Goal: Task Accomplishment & Management: Manage account settings

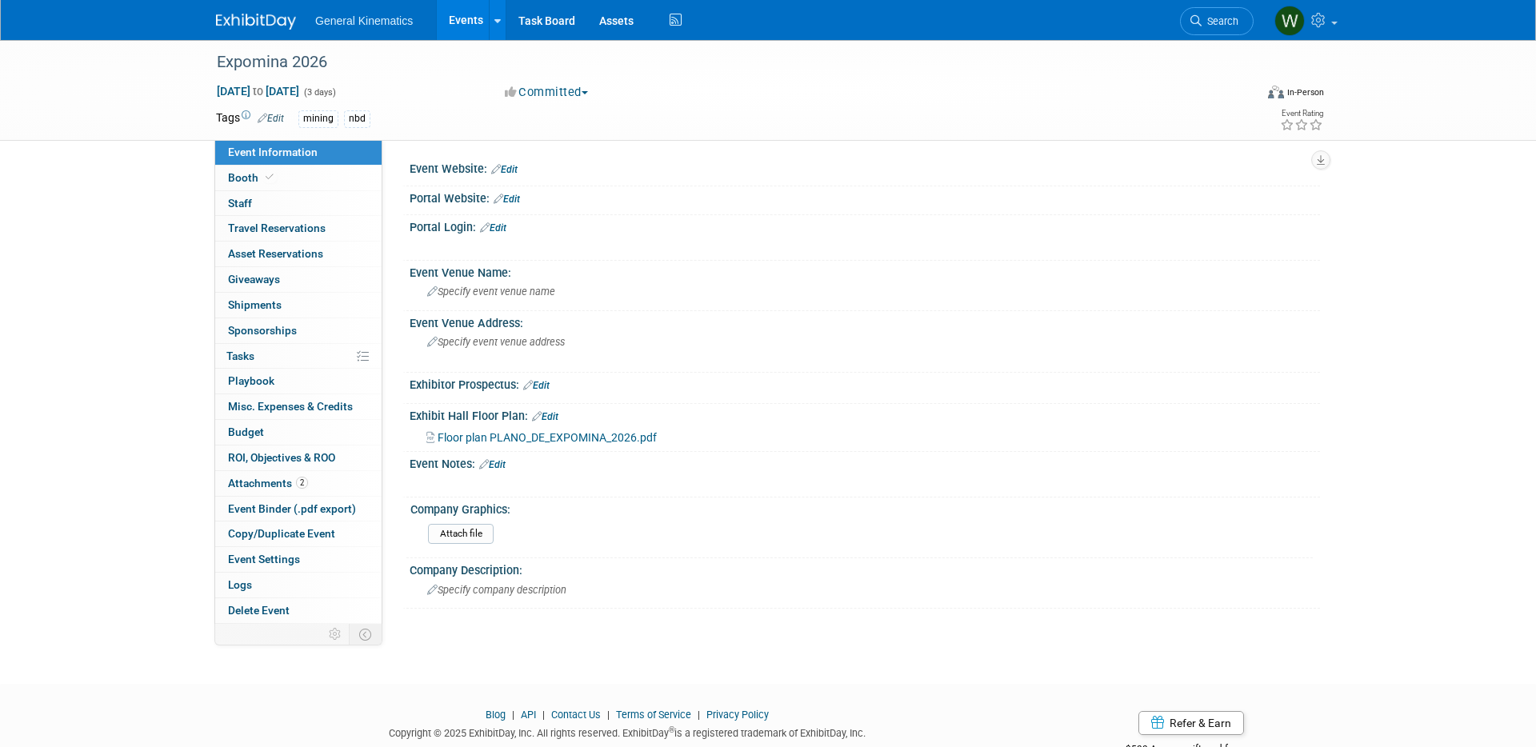
click at [241, 14] on img at bounding box center [256, 22] width 80 height 16
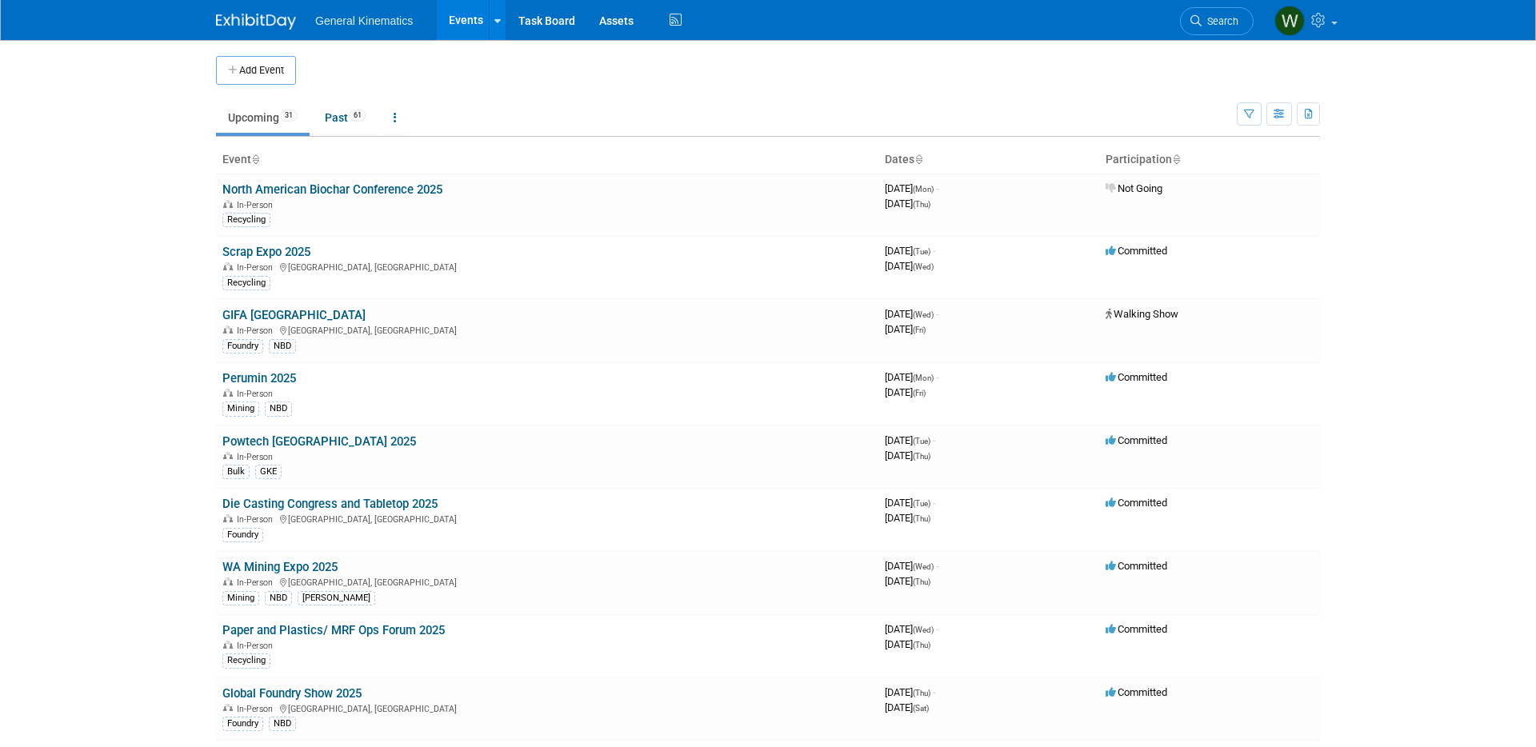
click at [258, 374] on link "Perumin 2025" at bounding box center [259, 378] width 74 height 14
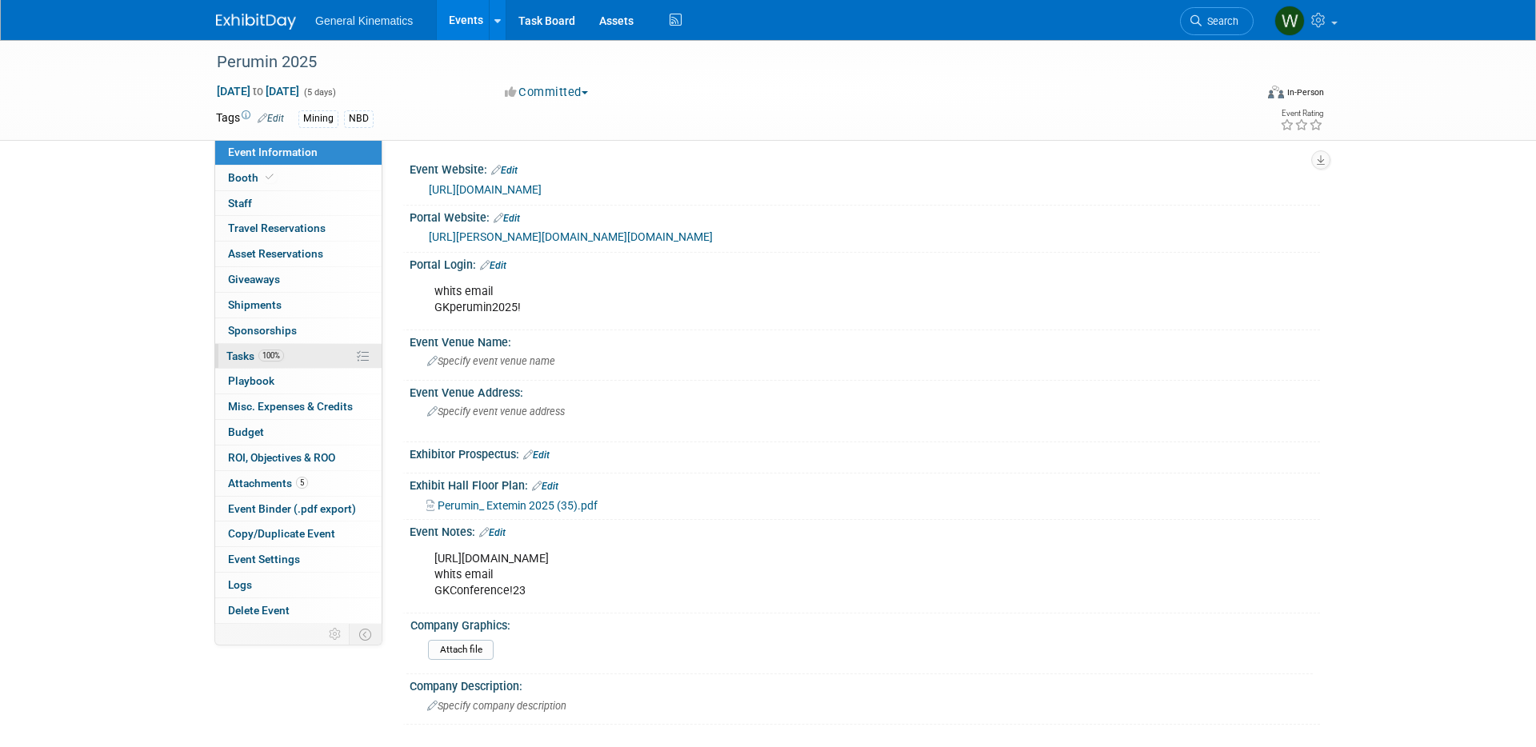
click at [250, 360] on span "Tasks 100%" at bounding box center [255, 356] width 58 height 13
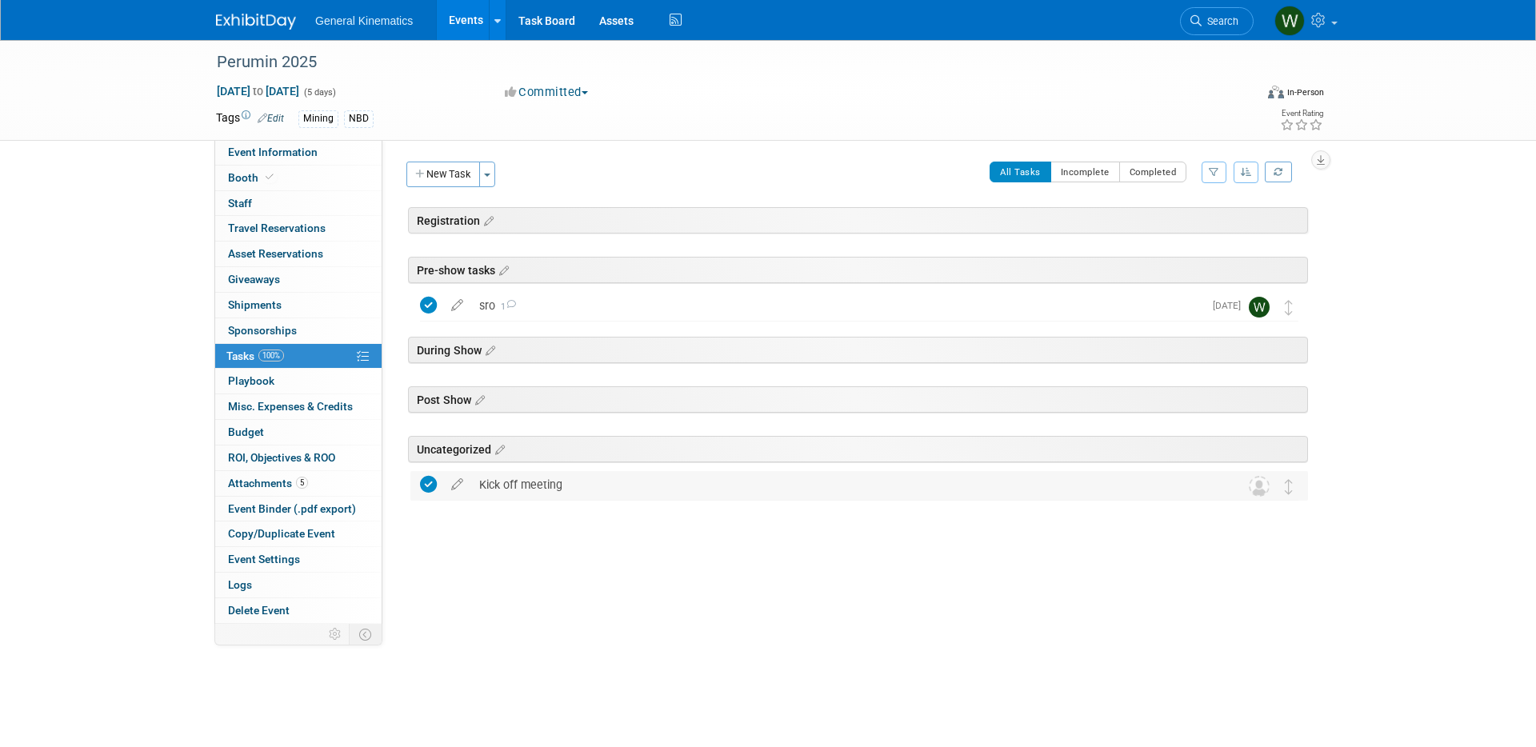
click at [575, 488] on div "Kick off meeting" at bounding box center [844, 484] width 746 height 27
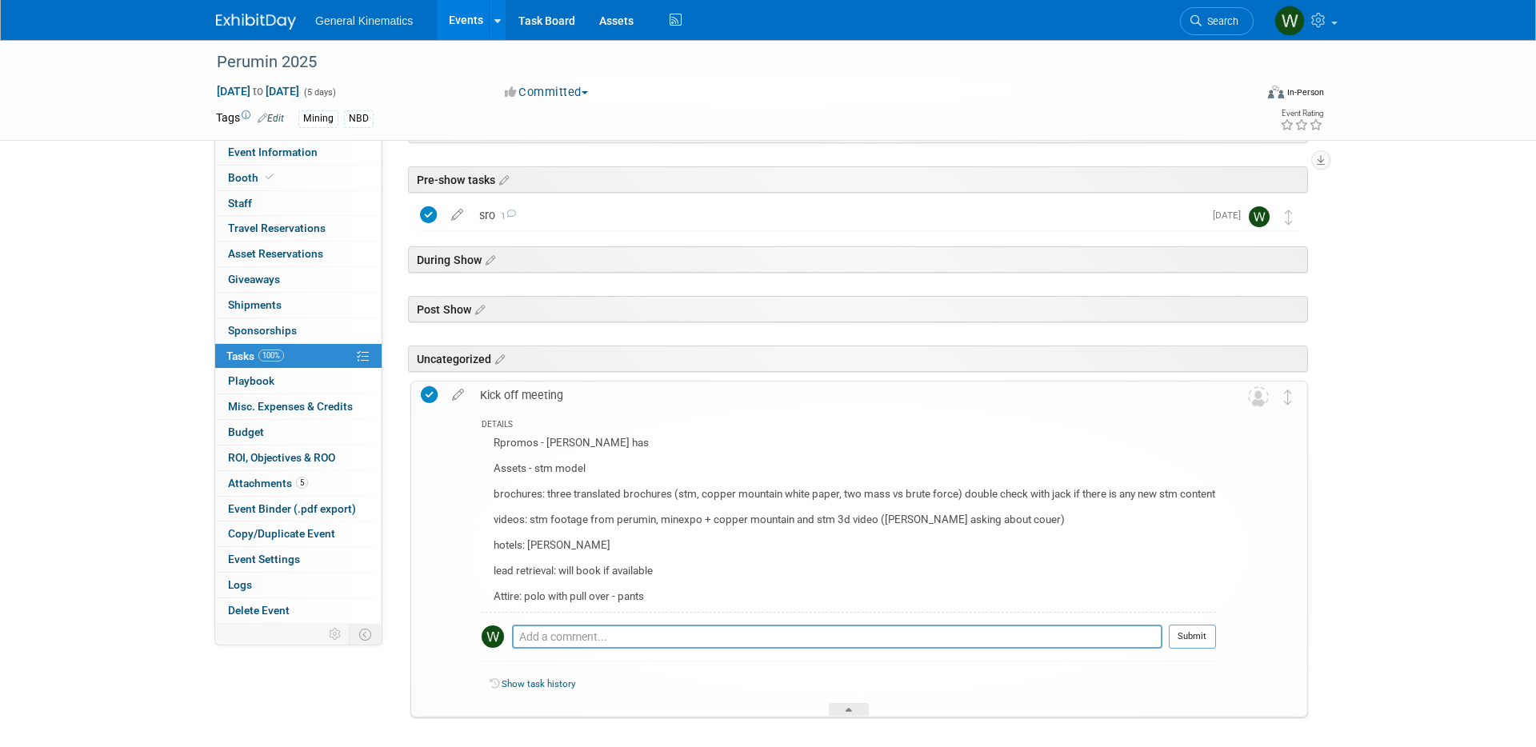
scroll to position [102, 0]
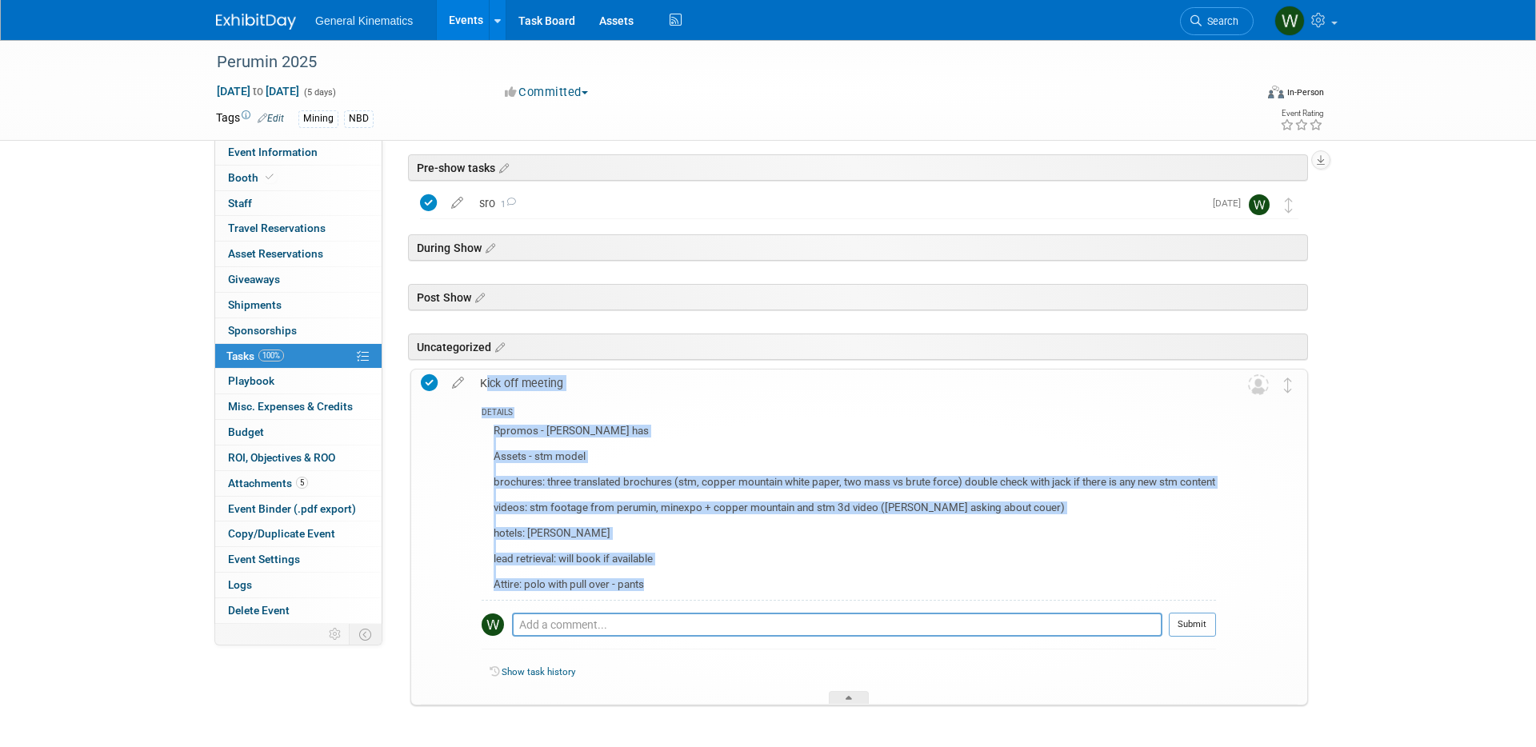
drag, startPoint x: 646, startPoint y: 598, endPoint x: 466, endPoint y: 595, distance: 180.8
click at [466, 595] on tr "Kick off meeting DETAILS Rpromos - mauricio has Assets - stm model brochures: t…" at bounding box center [859, 537] width 877 height 334
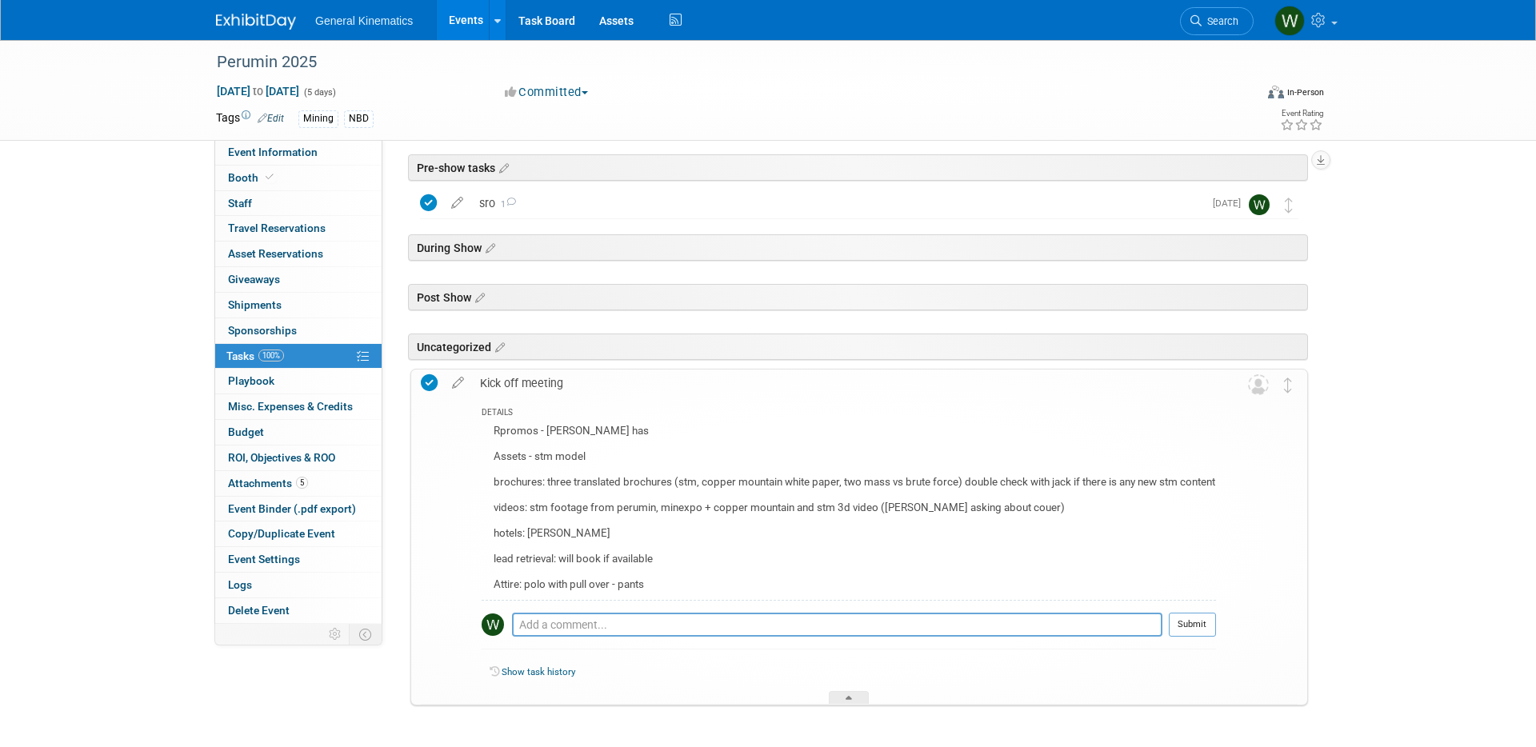
click at [655, 600] on div "Rpromos - mauricio has Assets - stm model brochures: three translated brochures…" at bounding box center [849, 510] width 734 height 179
drag, startPoint x: 625, startPoint y: 598, endPoint x: 492, endPoint y: 602, distance: 132.9
click at [490, 600] on div "Rpromos - mauricio has Assets - stm model brochures: three translated brochures…" at bounding box center [849, 510] width 734 height 179
copy div "Attire: polo with pull over - pants"
click at [290, 154] on span "Event Information" at bounding box center [273, 152] width 90 height 13
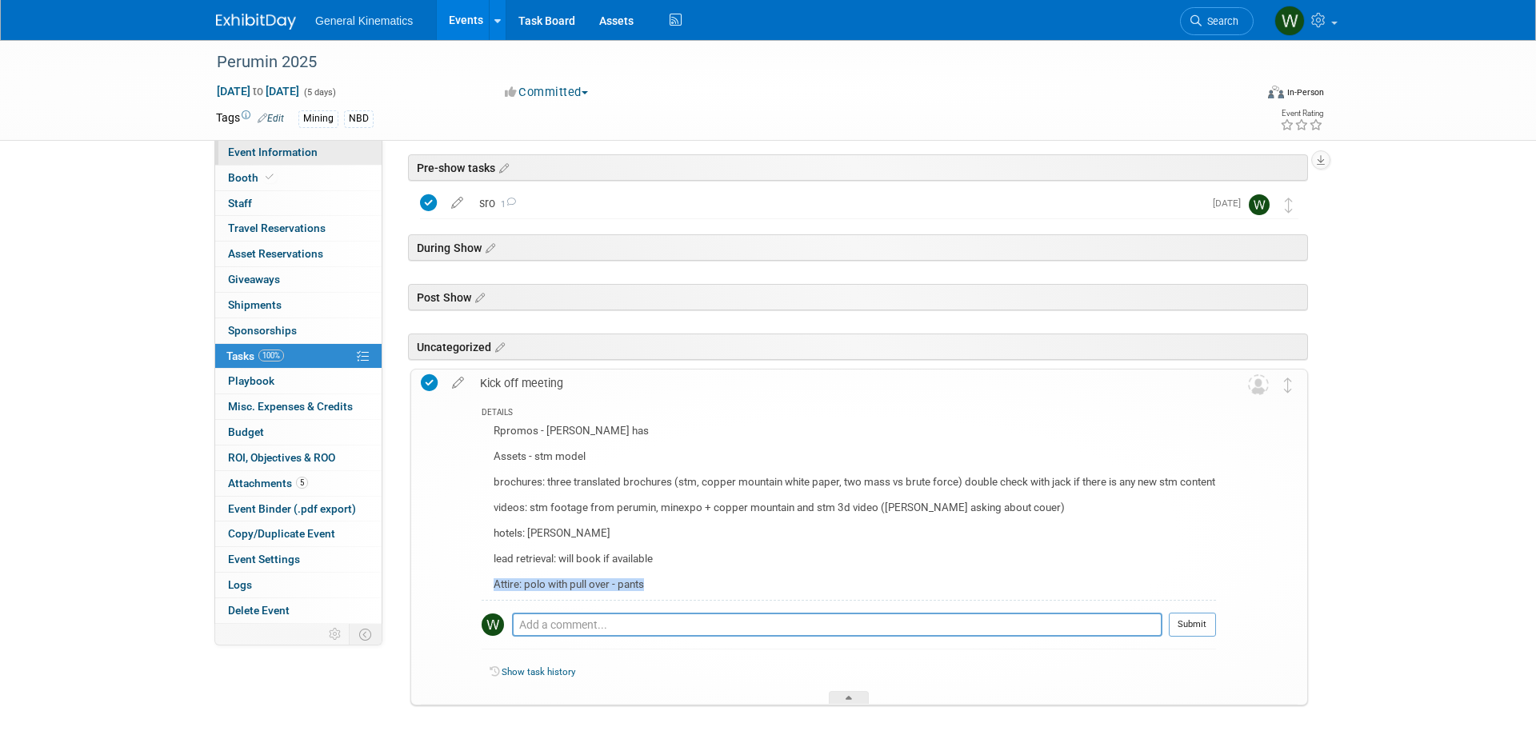
scroll to position [0, 0]
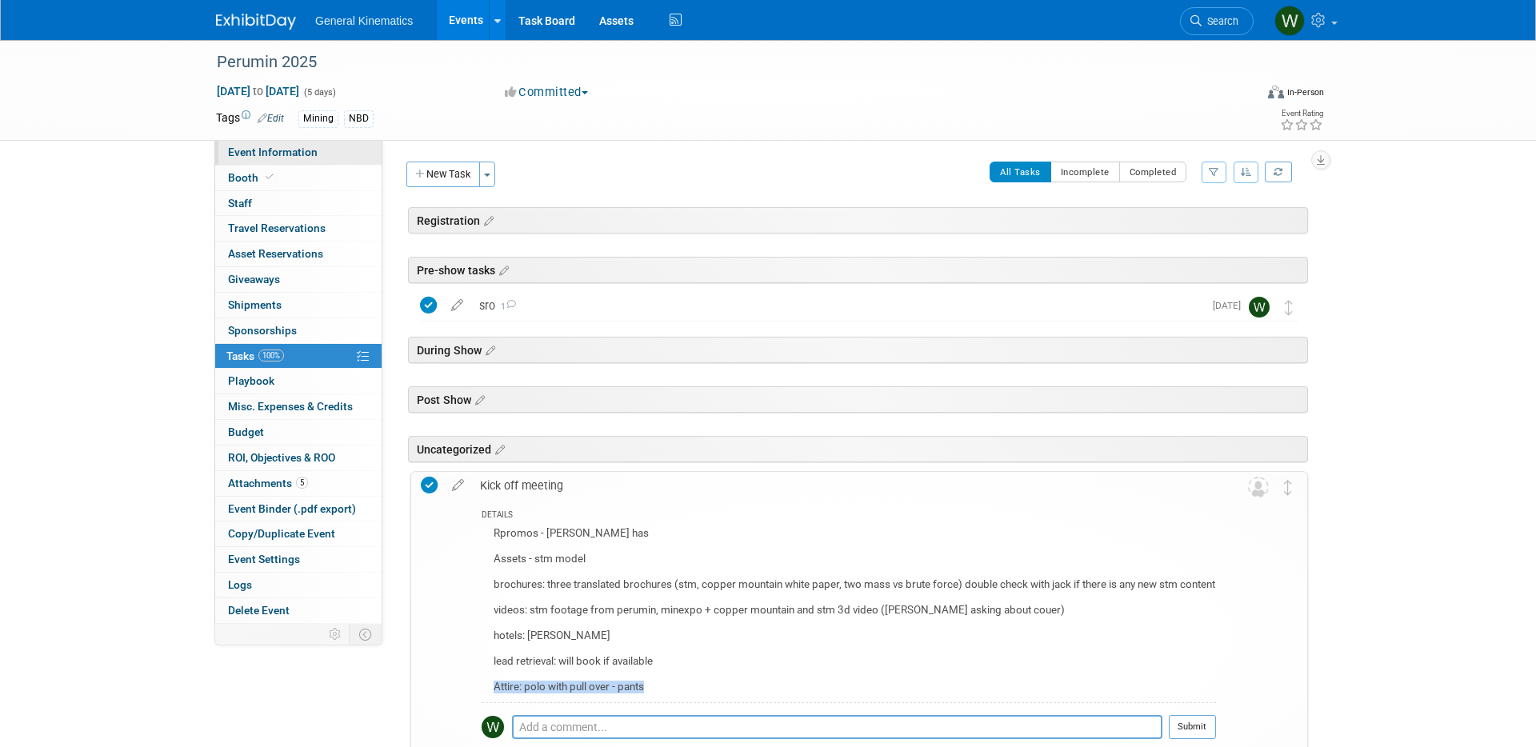
click at [290, 154] on span "Event Information" at bounding box center [273, 152] width 90 height 13
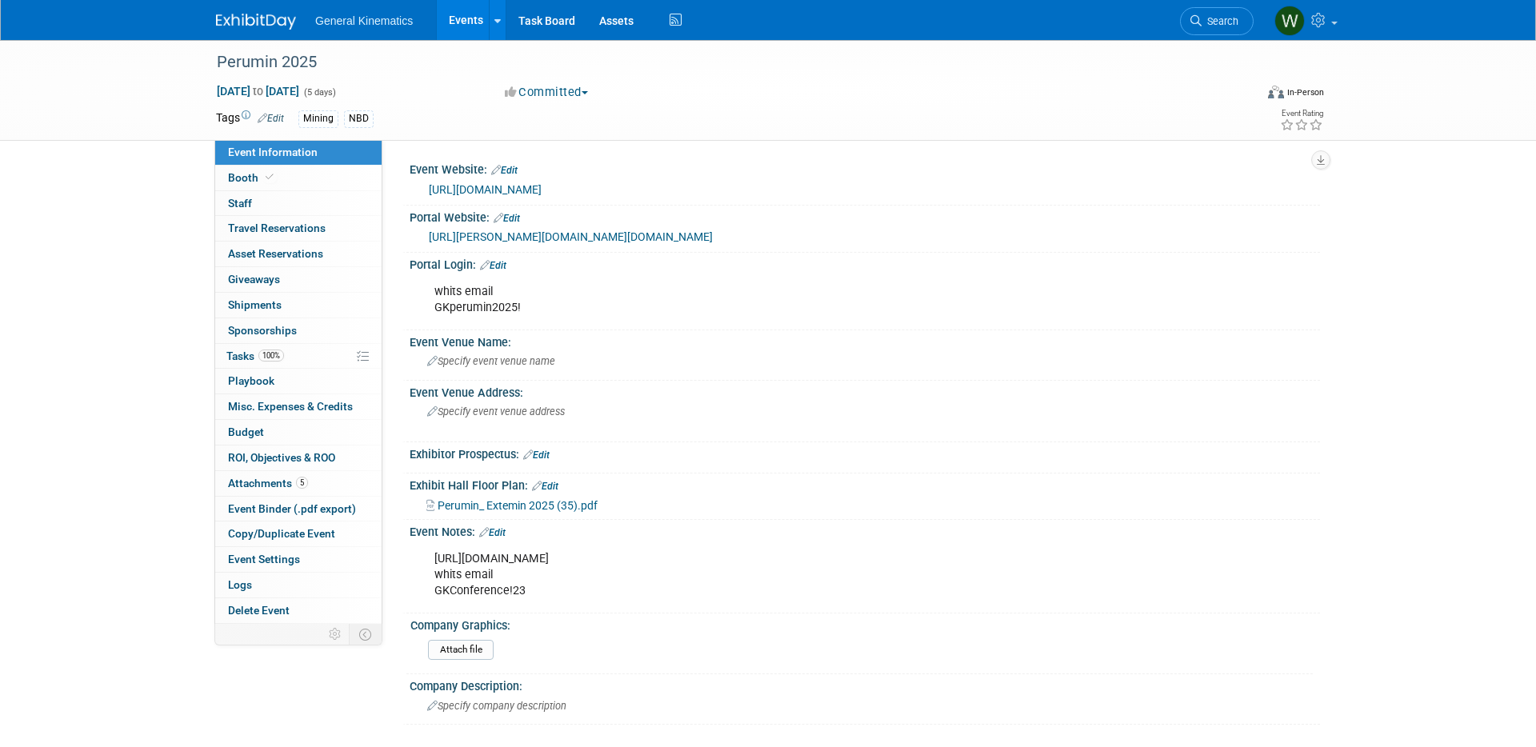
drag, startPoint x: 639, startPoint y: 558, endPoint x: 428, endPoint y: 558, distance: 211.2
click at [429, 558] on div "https://sourcehere.com/company/3460 whits email GKConference!23" at bounding box center [783, 575] width 721 height 64
copy div "https://sourcehere.com/company/3460"
click at [713, 240] on link "https://kallman.ungerboeck.com/prod/app85.cshtml?aat=695a75746f616e327a7a462b67…" at bounding box center [571, 236] width 284 height 13
click at [553, 498] on div "Perumin_ Extemin 2025 (35).pdf" at bounding box center [867, 505] width 882 height 18
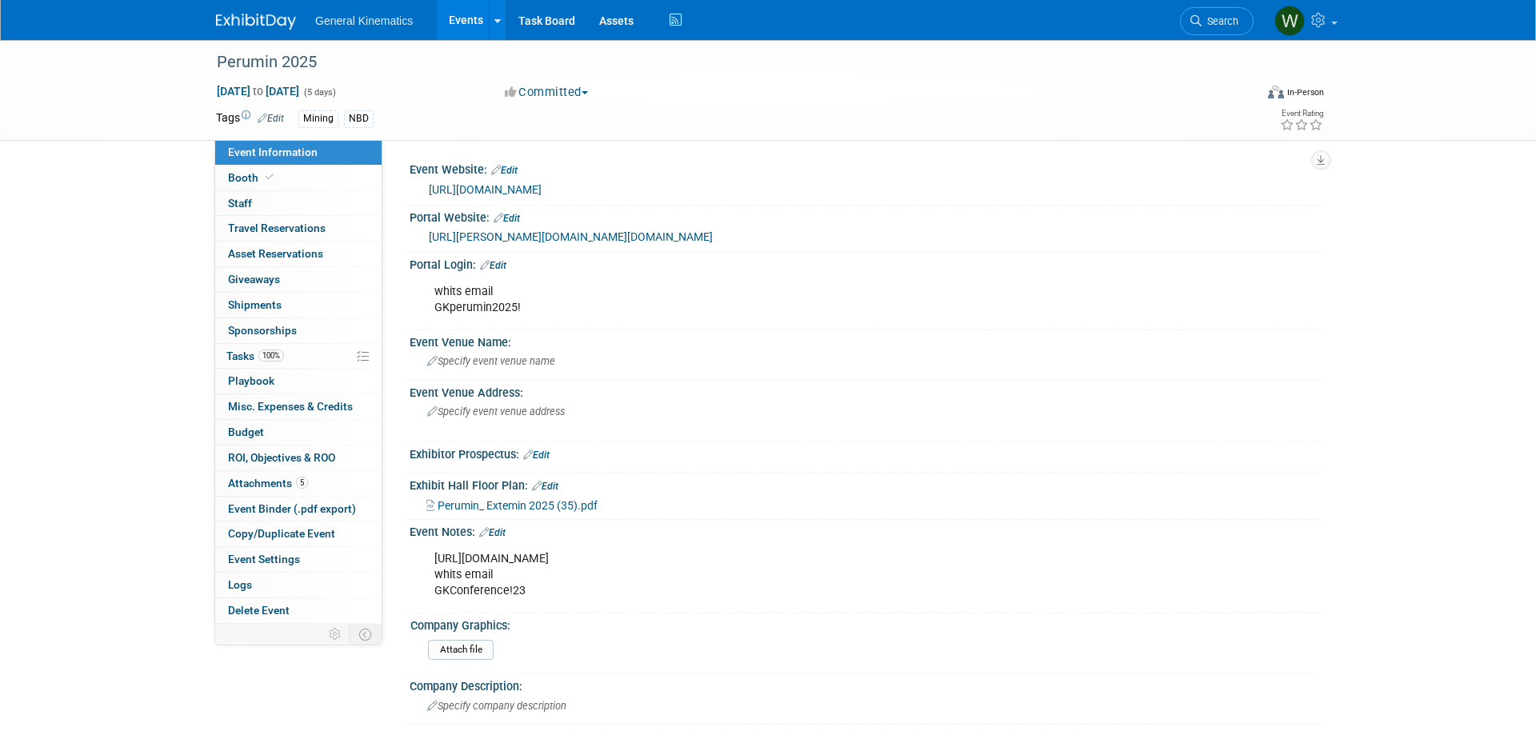
click at [560, 502] on span "Perumin_ Extemin 2025 (35).pdf" at bounding box center [518, 505] width 160 height 13
drag, startPoint x: 638, startPoint y: 556, endPoint x: 424, endPoint y: 554, distance: 214.4
click at [424, 554] on div "https://sourcehere.com/company/3460 whits email GKConference!23" at bounding box center [783, 575] width 721 height 64
click at [618, 241] on link "https://kallman.ungerboeck.com/prod/app85.cshtml?aat=695a75746f616e327a7a462b67…" at bounding box center [571, 236] width 284 height 13
click at [542, 188] on link "https://perumin.com/perumin37/public/en" at bounding box center [485, 189] width 113 height 13
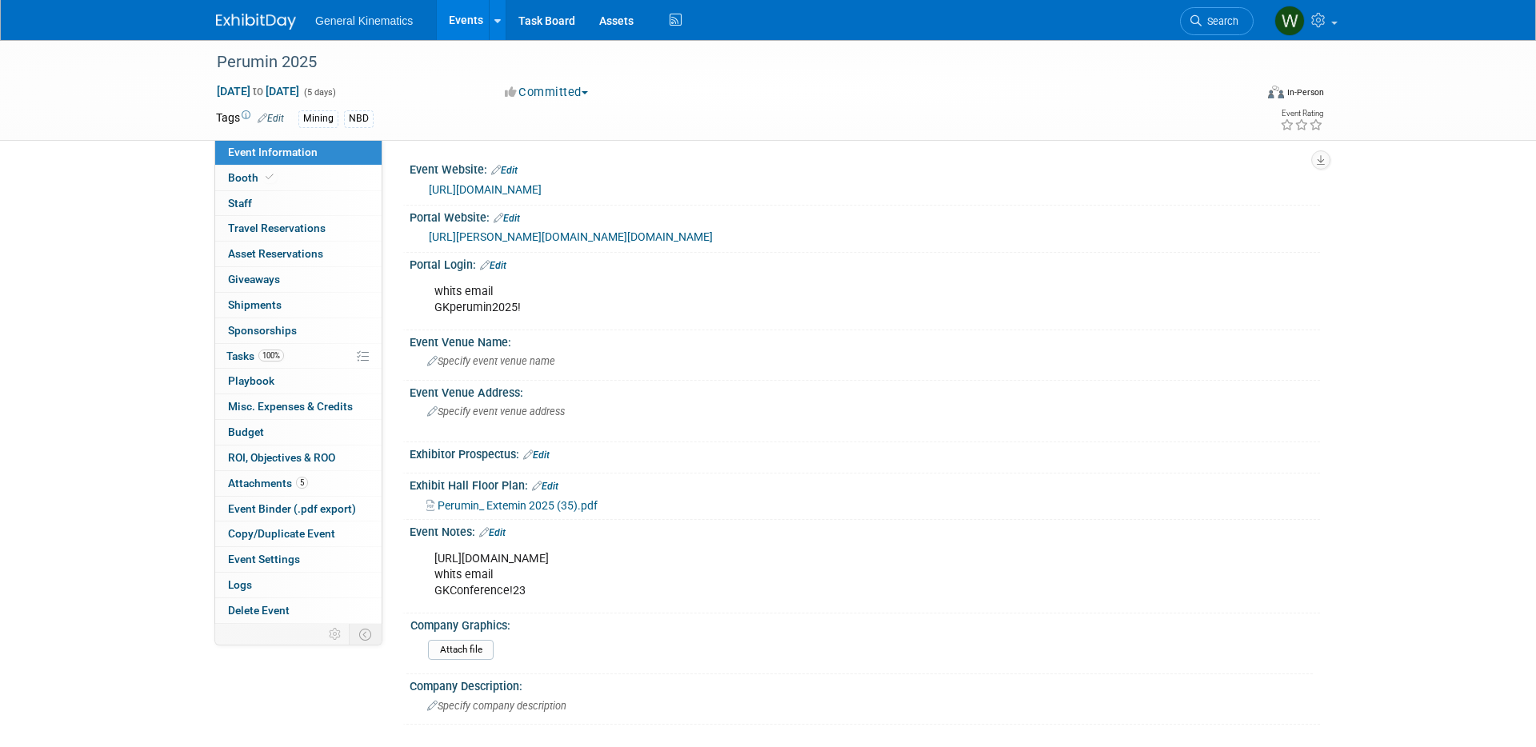
click at [542, 183] on link "https://perumin.com/perumin37/public/en" at bounding box center [485, 189] width 113 height 13
click at [266, 21] on img at bounding box center [256, 22] width 80 height 16
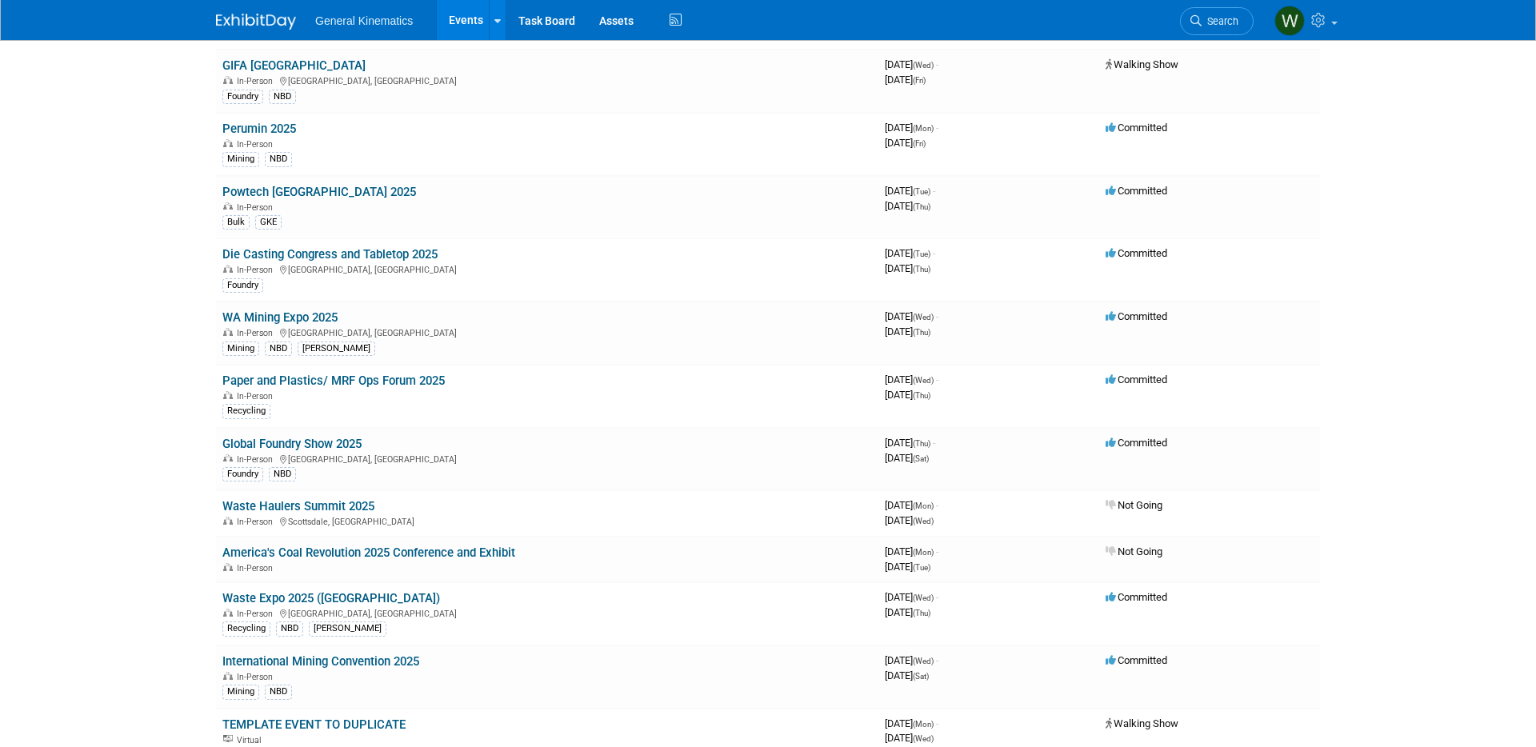
scroll to position [252, 0]
click at [294, 591] on link "Waste Expo 2025 ([GEOGRAPHIC_DATA])" at bounding box center [331, 596] width 218 height 14
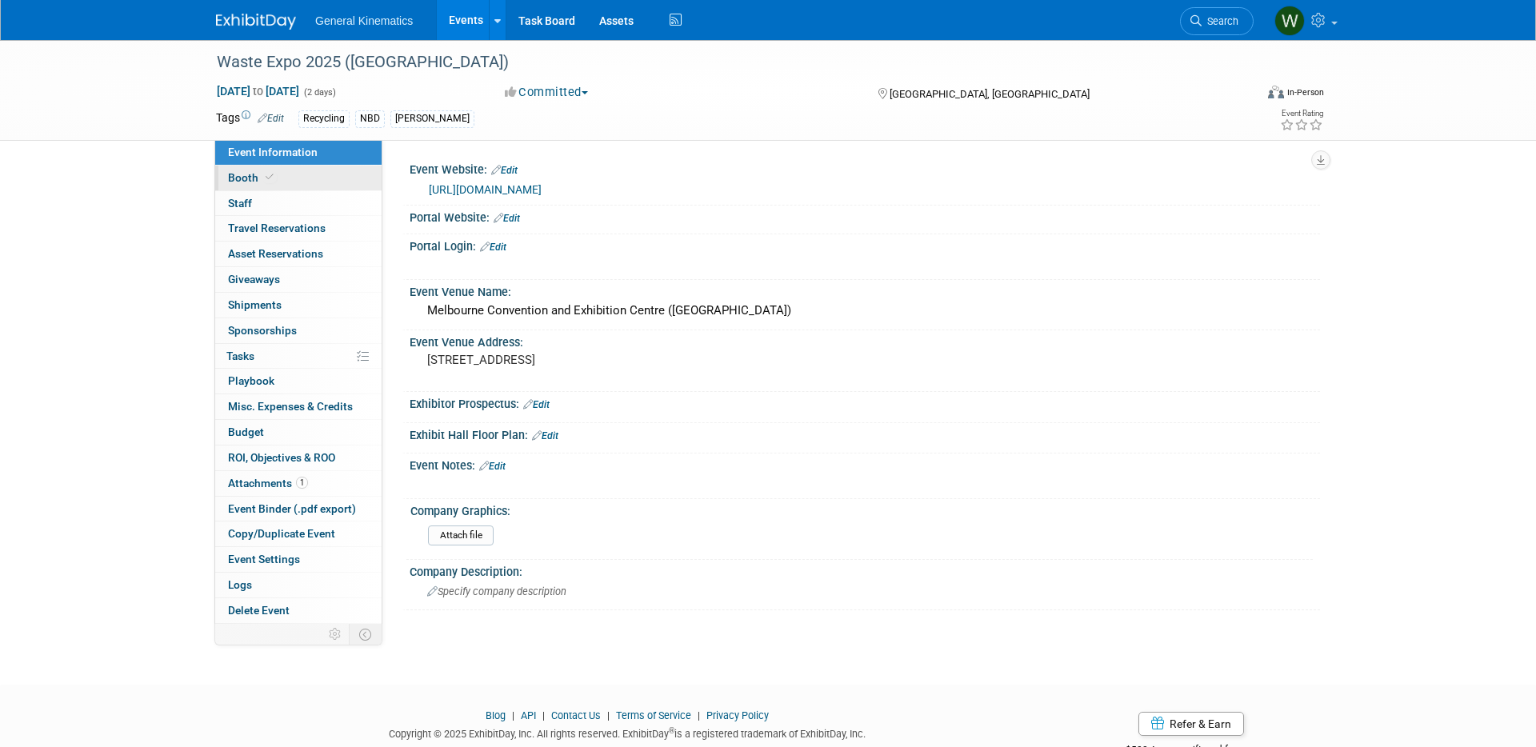
click at [322, 176] on link "Booth" at bounding box center [298, 178] width 166 height 25
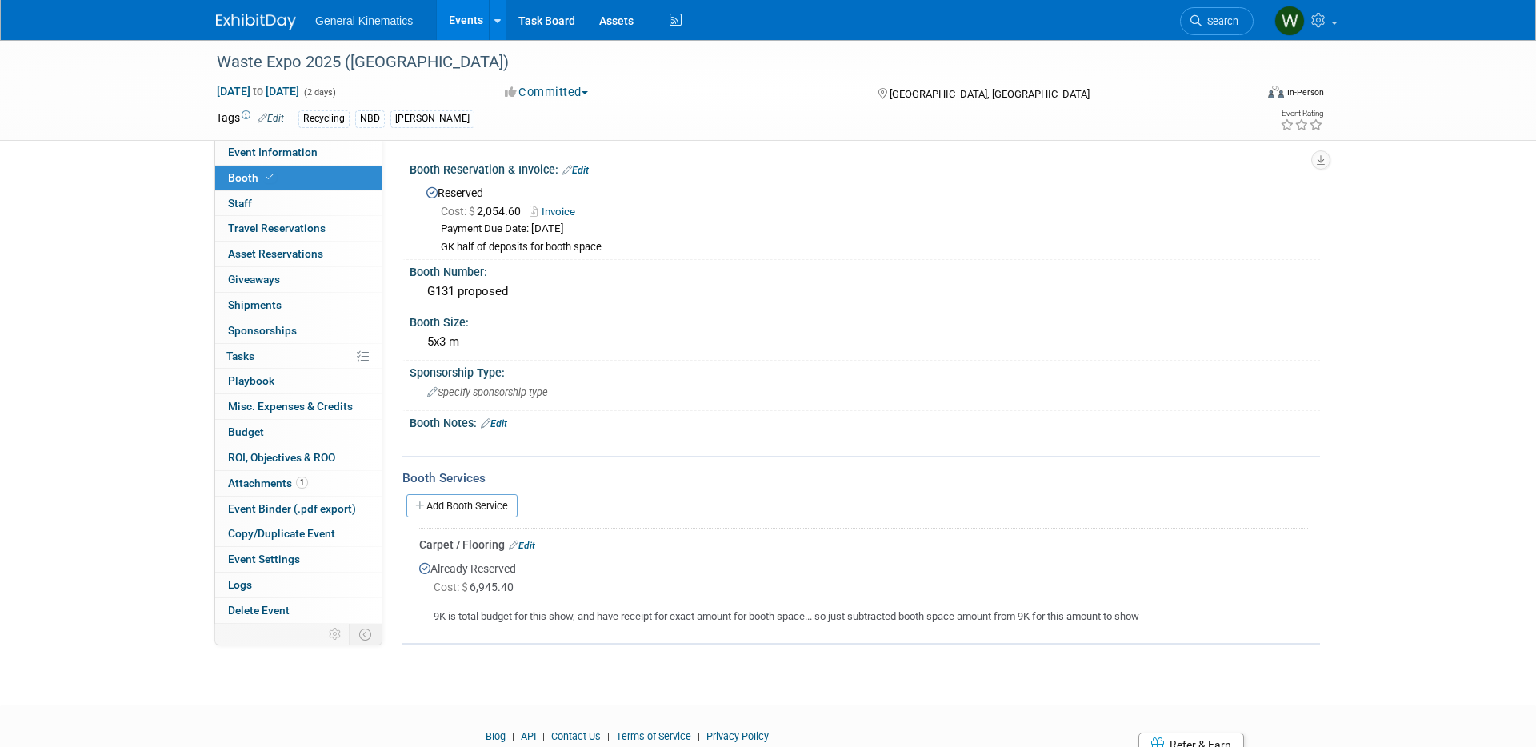
click at [559, 209] on link "Invoice" at bounding box center [557, 212] width 54 height 12
click at [580, 172] on link "Edit" at bounding box center [575, 170] width 26 height 11
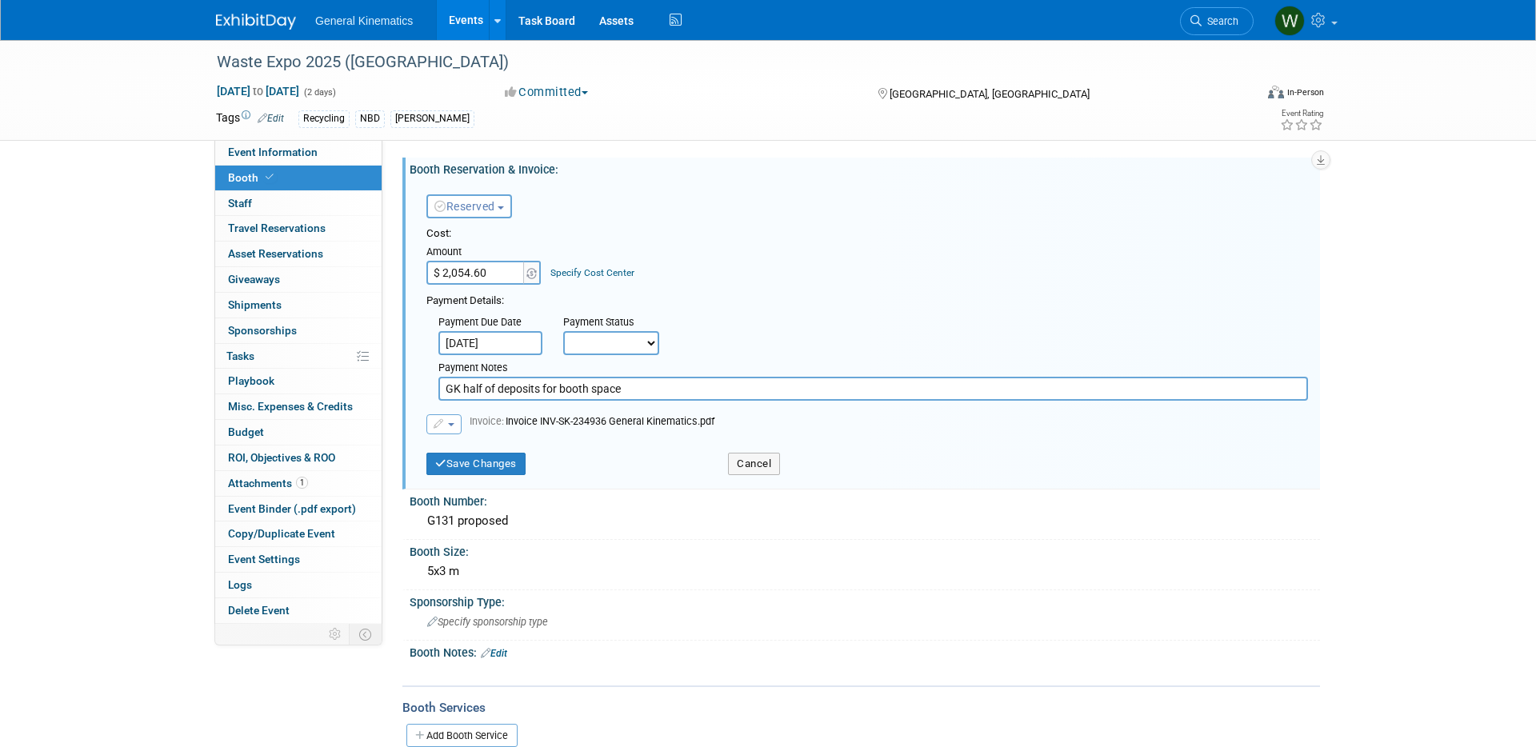
click at [458, 420] on button "button" at bounding box center [443, 424] width 35 height 20
click at [482, 443] on link "Replace with a new file" at bounding box center [507, 449] width 160 height 22
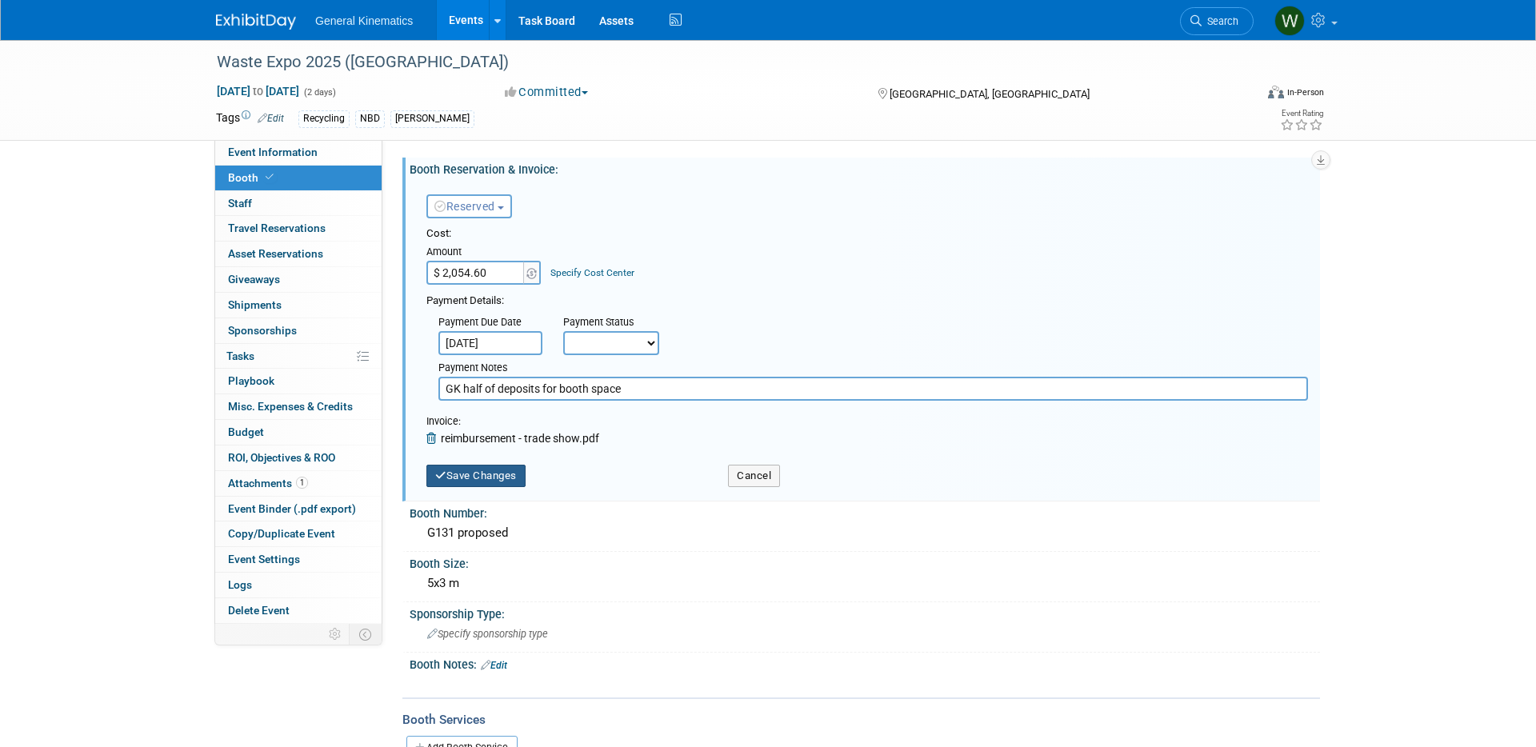
click at [482, 476] on button "Save Changes" at bounding box center [475, 476] width 99 height 22
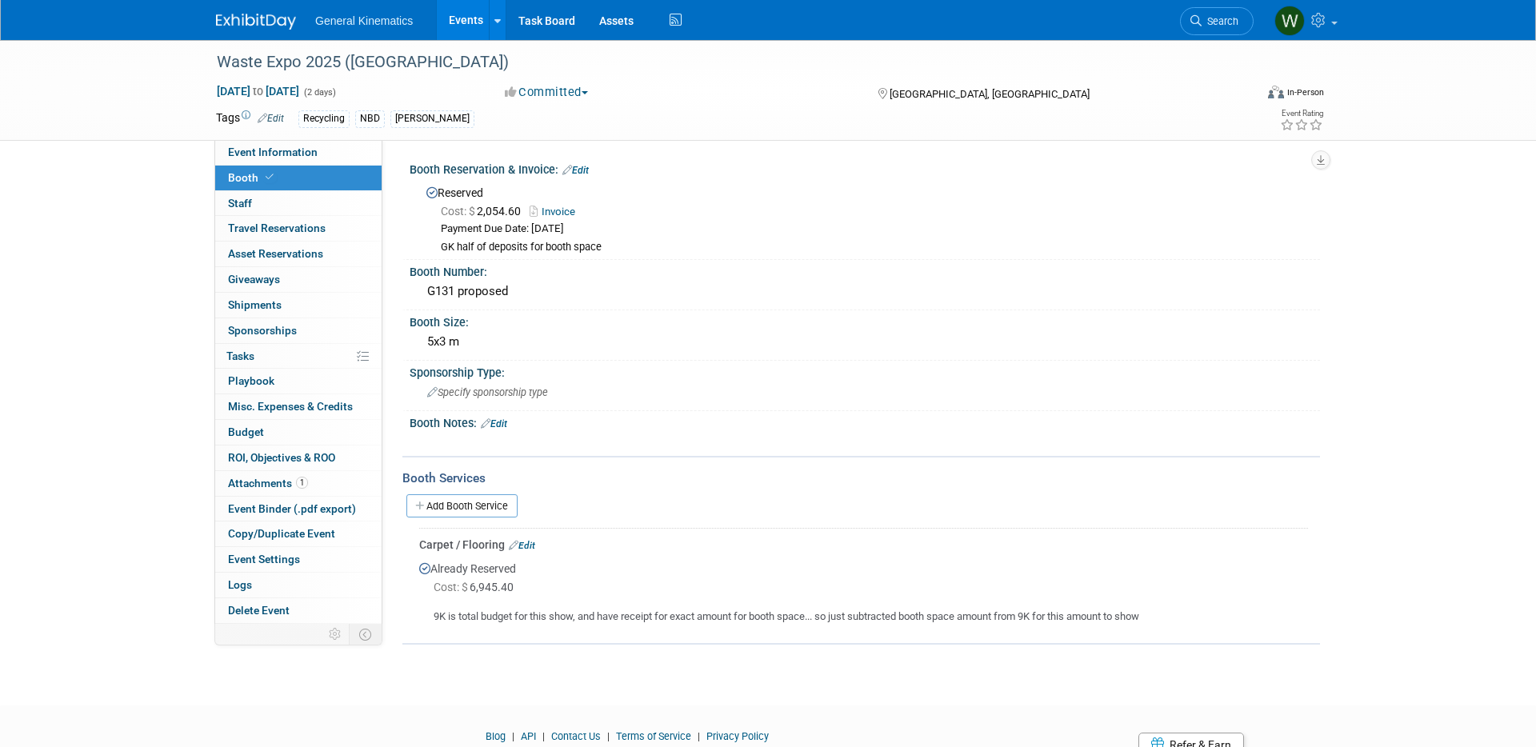
click at [589, 172] on link "Edit" at bounding box center [575, 170] width 26 height 11
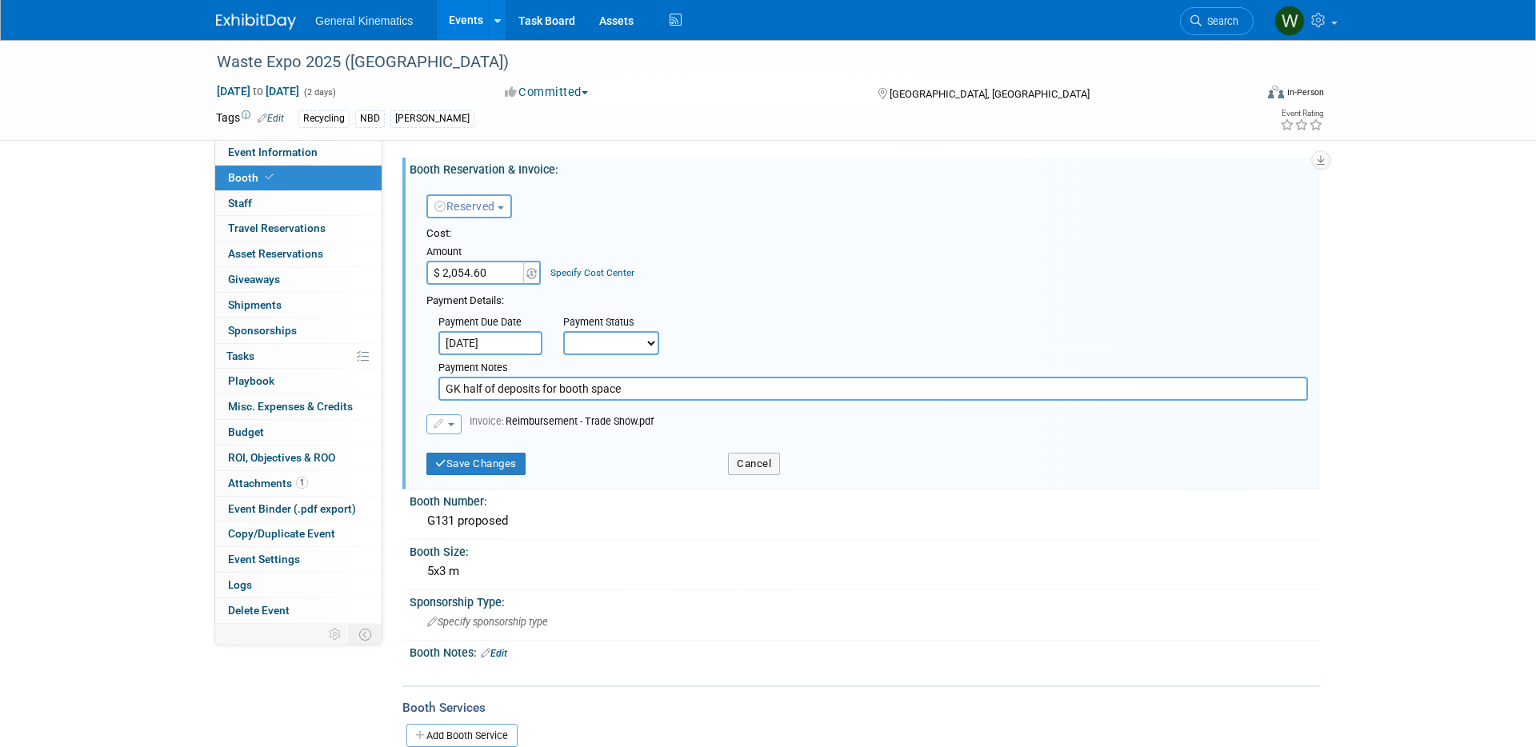
click at [455, 414] on button "button" at bounding box center [443, 424] width 35 height 20
click at [662, 446] on div "Save Changes" at bounding box center [565, 458] width 302 height 33
click at [748, 459] on button "Cancel" at bounding box center [754, 464] width 52 height 22
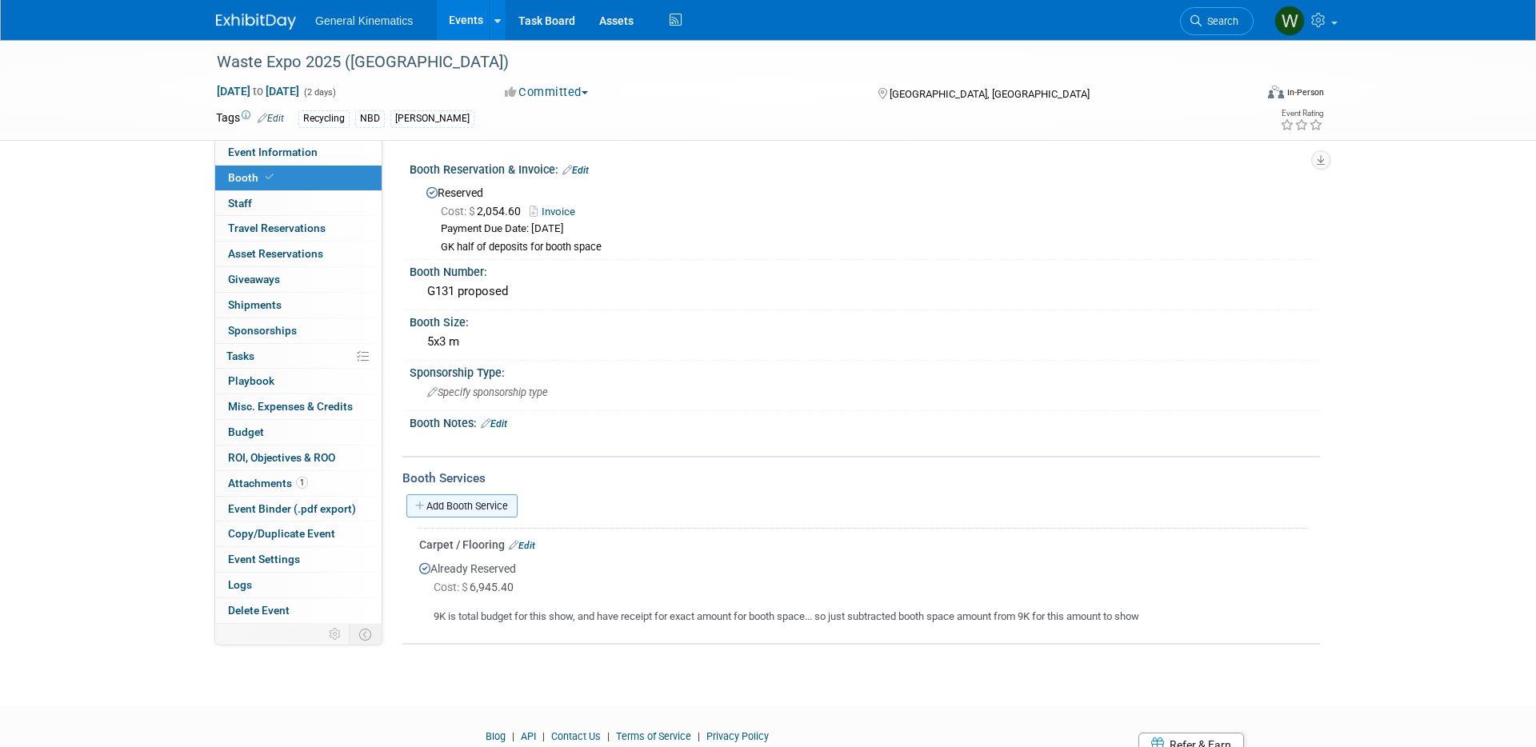
click at [480, 504] on link "Add Booth Service" at bounding box center [461, 505] width 111 height 23
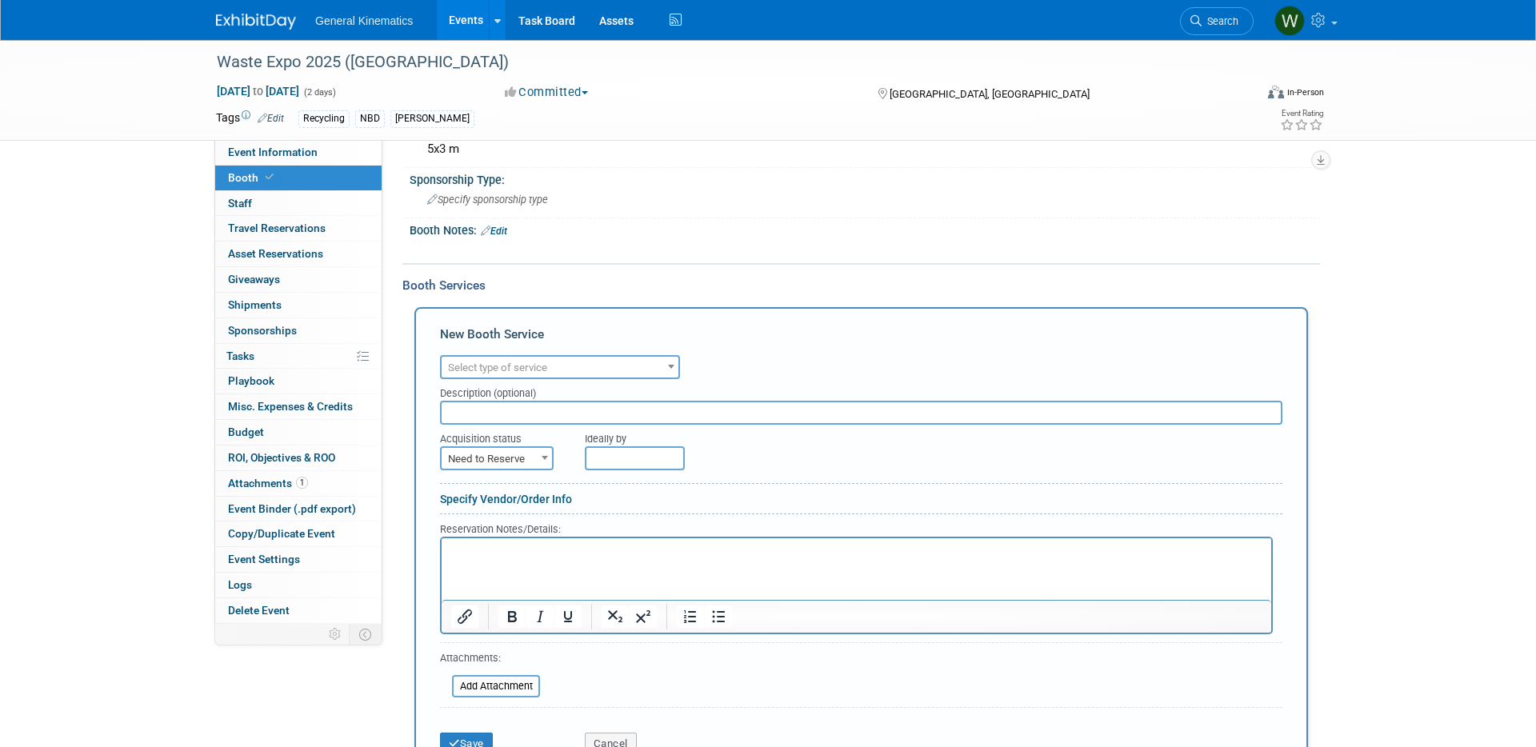
scroll to position [210, 0]
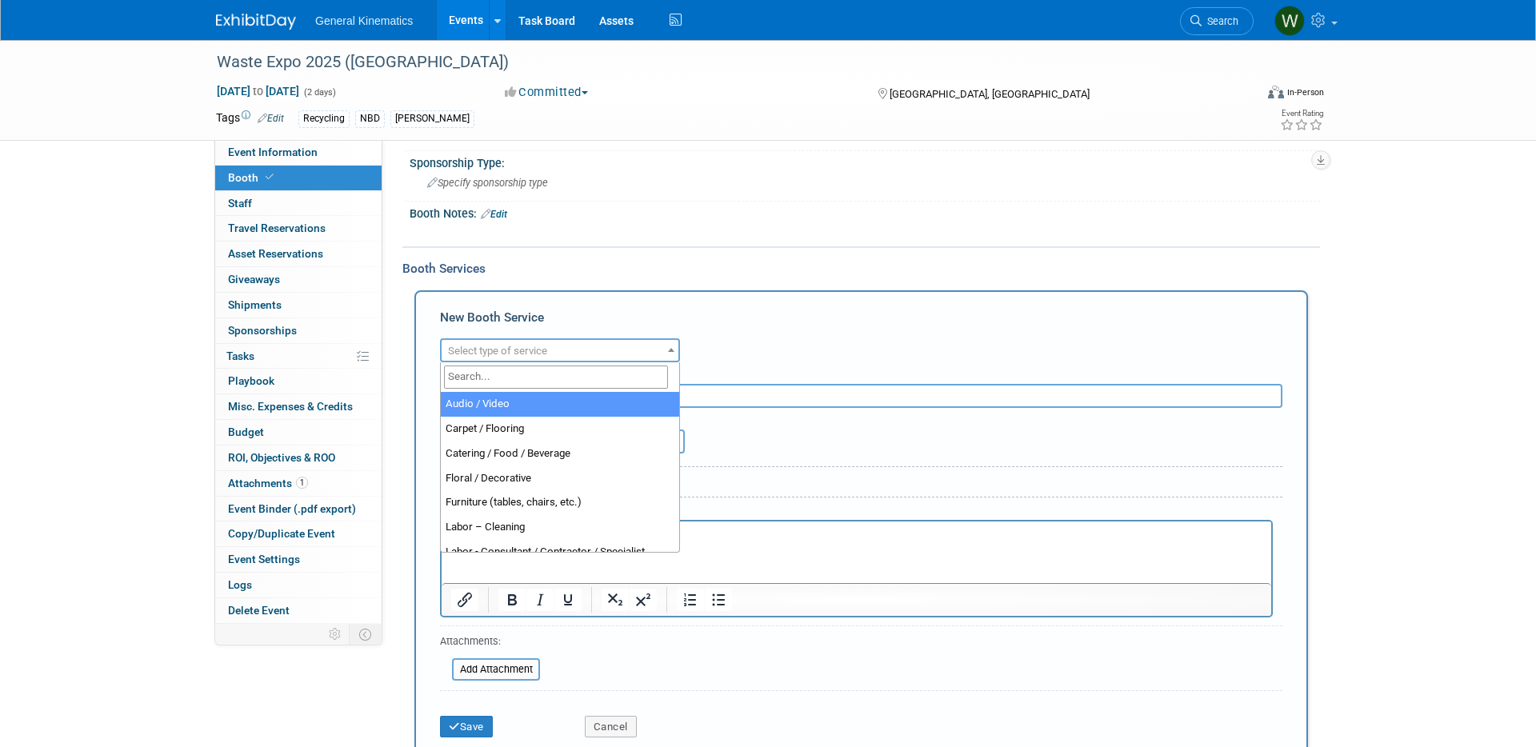
click at [530, 350] on span "Select type of service" at bounding box center [497, 351] width 99 height 12
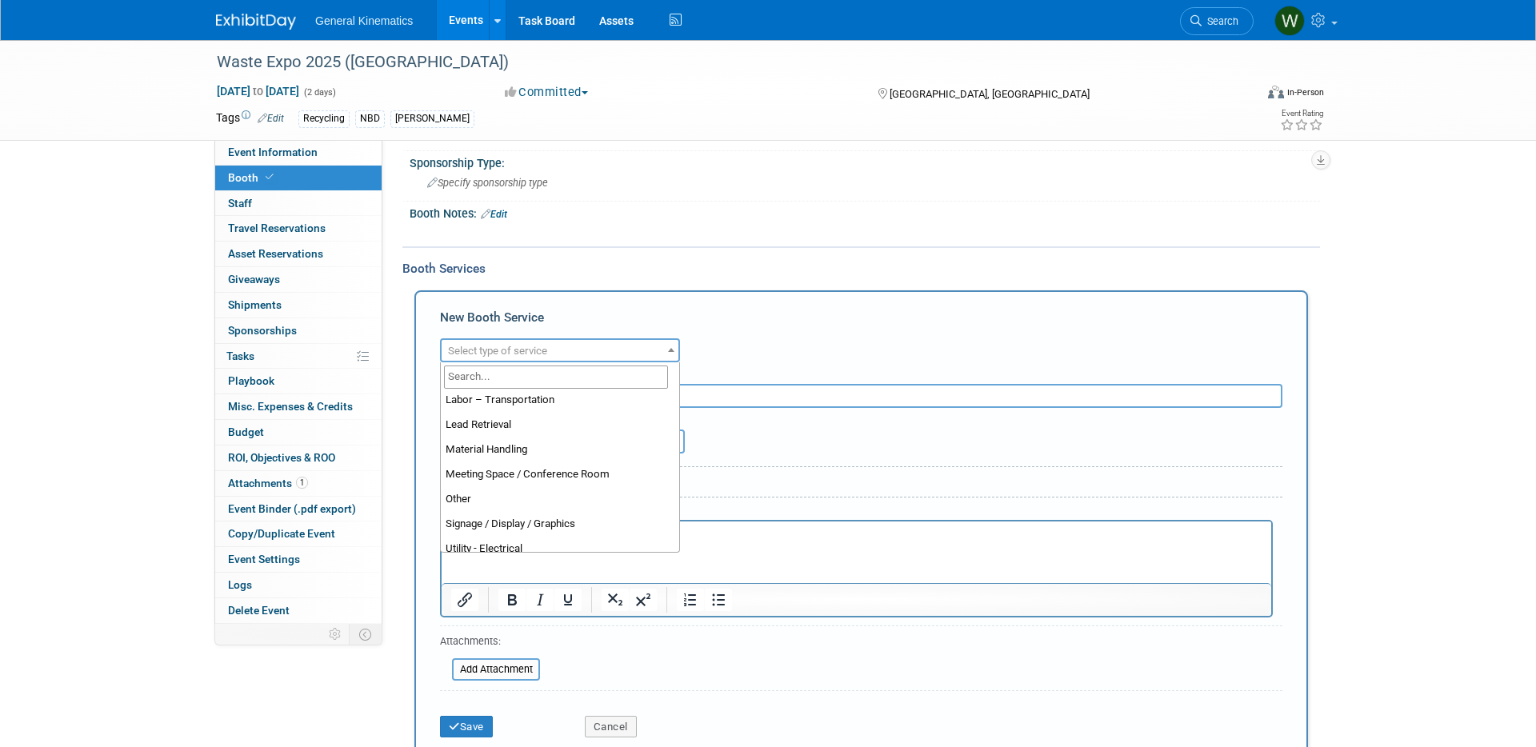
scroll to position [330, 0]
select select "1"
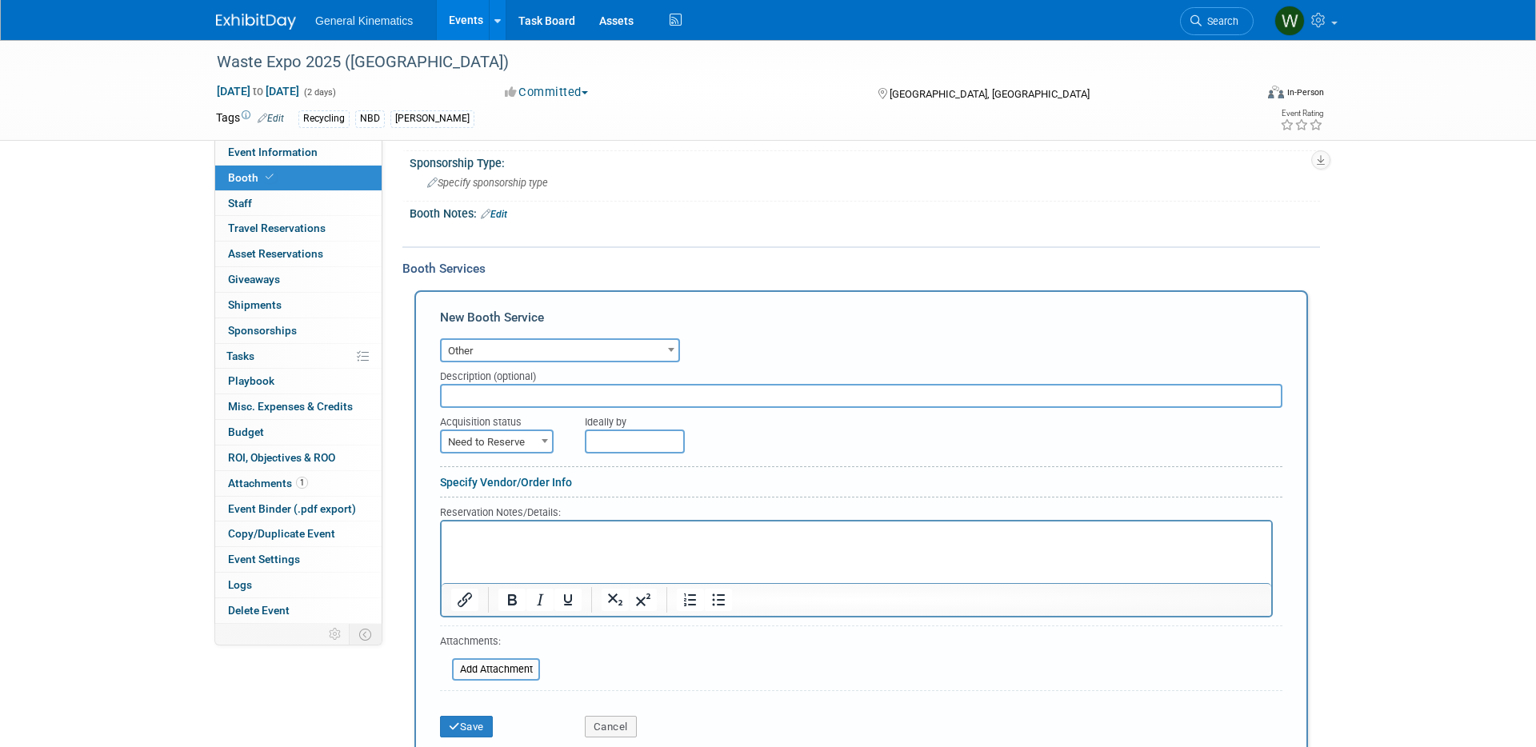
click at [527, 402] on input "text" at bounding box center [861, 396] width 842 height 24
type input "ADDITIONAL SPACE"
click at [481, 442] on span "Need to Reserve" at bounding box center [497, 442] width 110 height 22
select select "2"
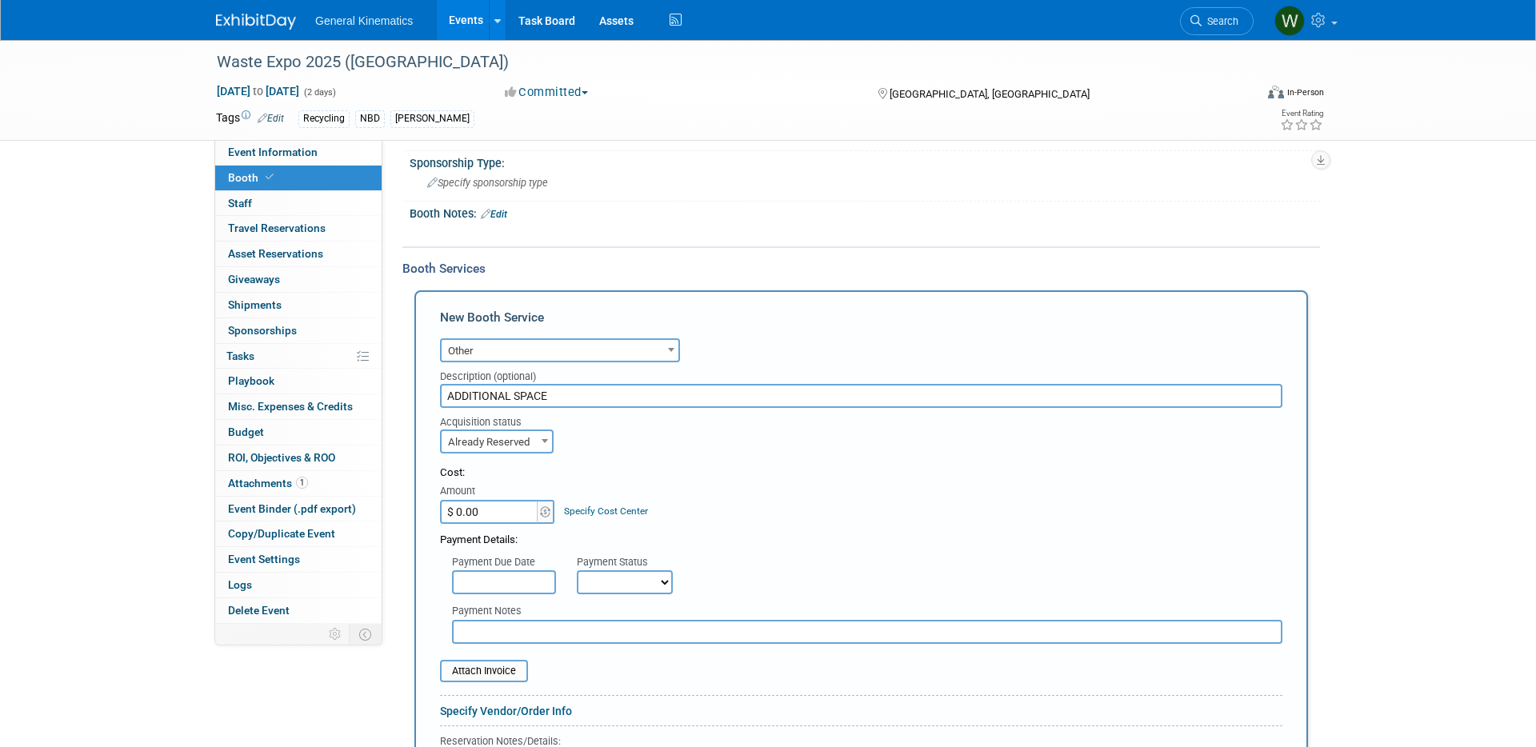
click at [490, 512] on input "$ 0.00" at bounding box center [490, 512] width 100 height 24
click at [489, 506] on input "$ 0.00" at bounding box center [490, 512] width 100 height 24
type input "$ 1,436.00"
click at [673, 474] on div "Cost:" at bounding box center [861, 473] width 842 height 15
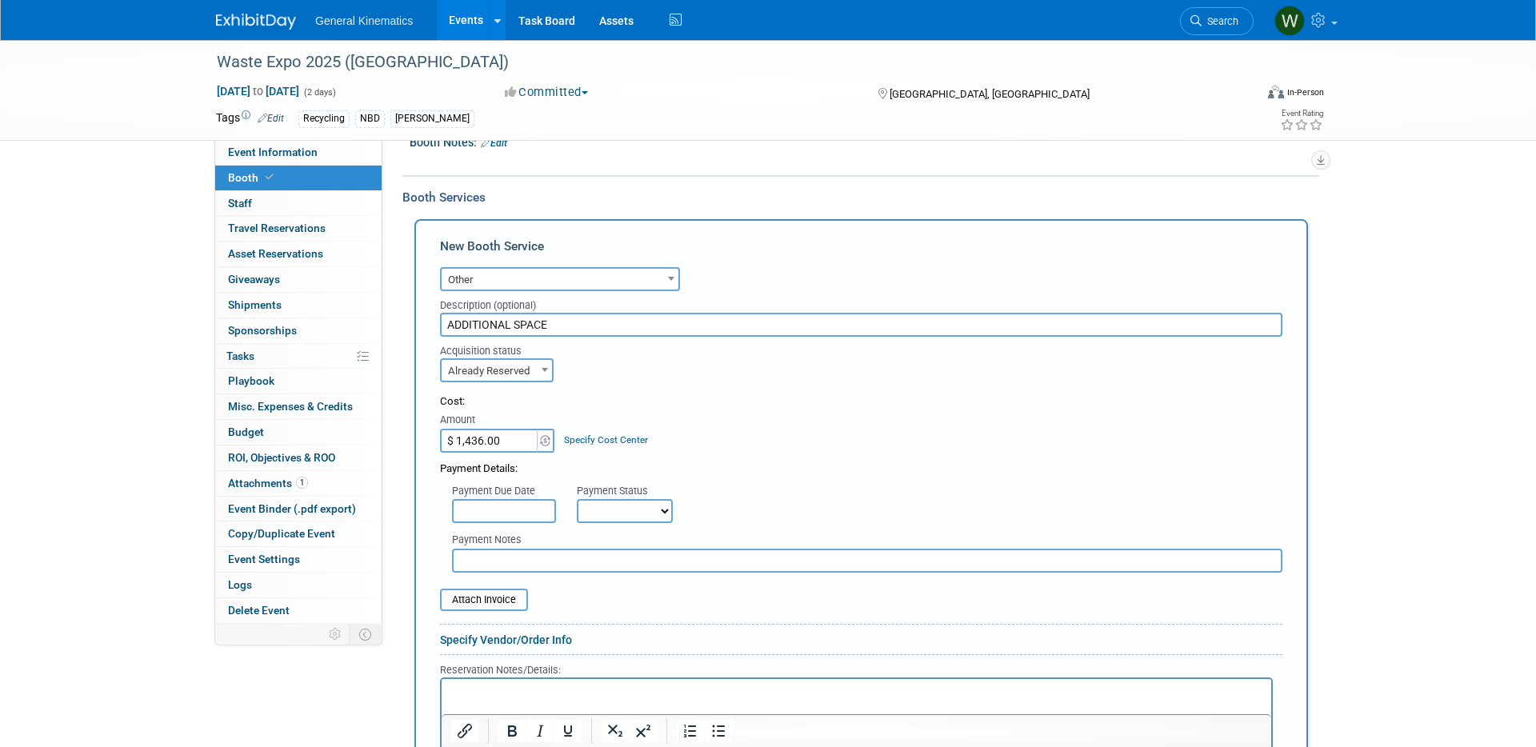
scroll to position [299, 0]
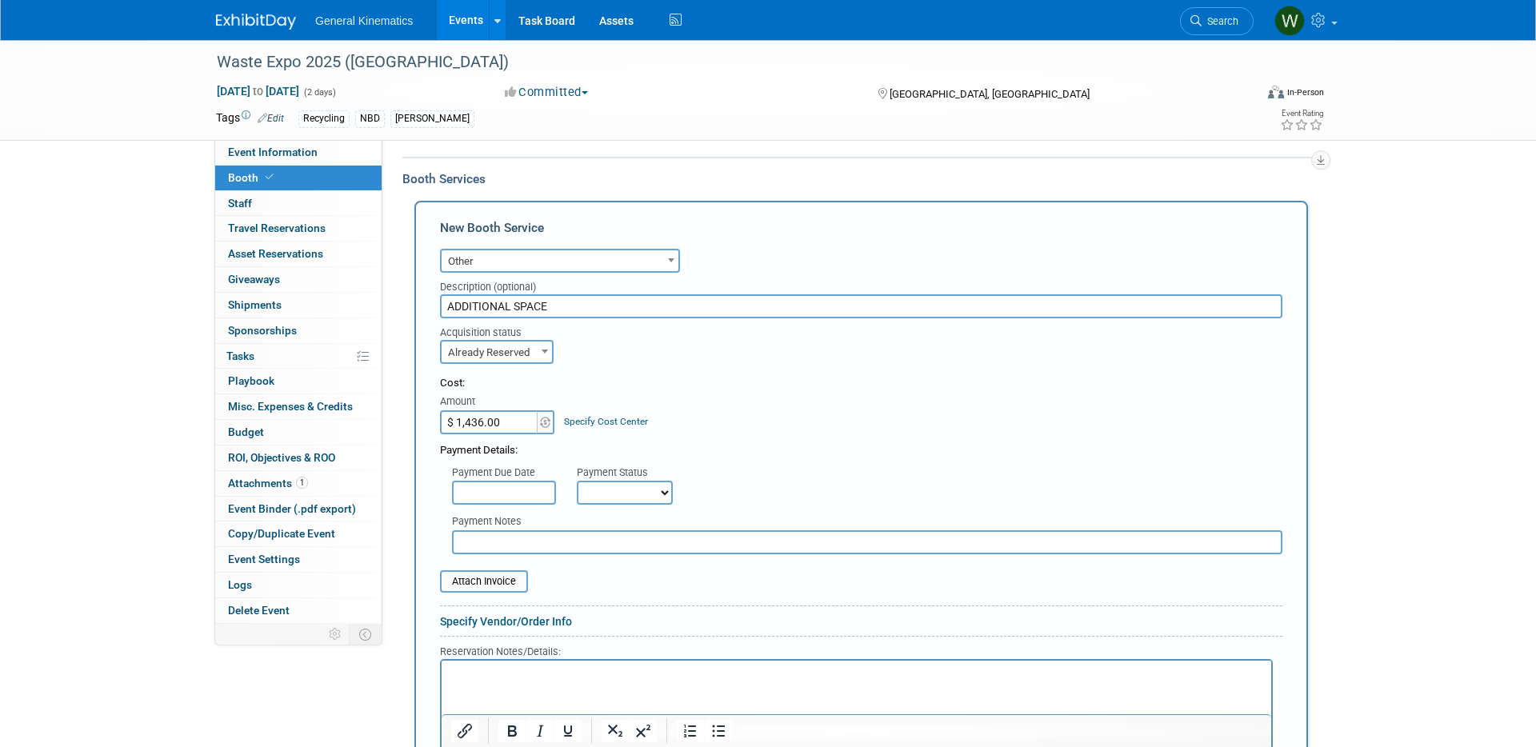
click at [514, 499] on input "text" at bounding box center [504, 493] width 104 height 24
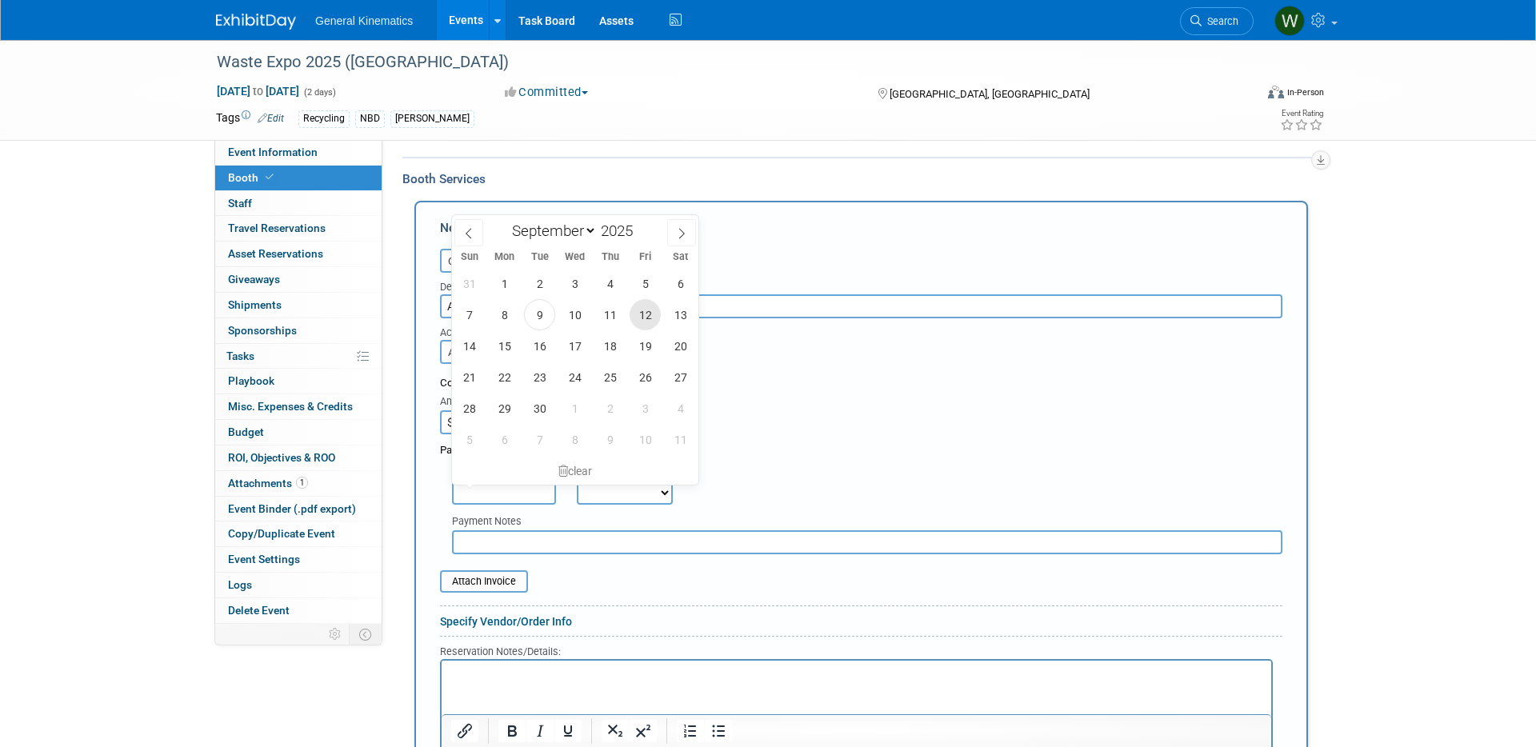
click at [650, 317] on span "12" at bounding box center [645, 314] width 31 height 31
type input "[DATE]"
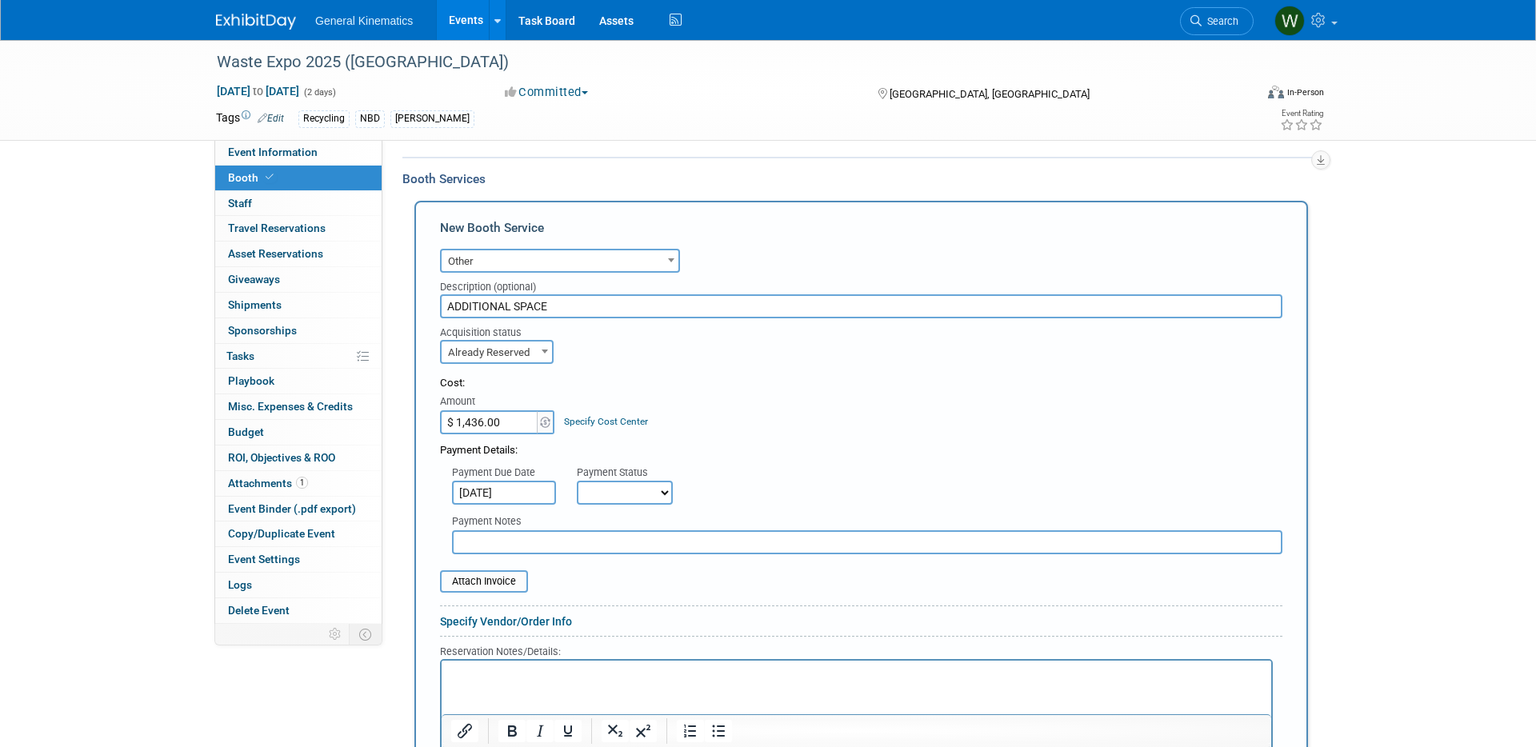
click at [613, 494] on select "Not Paid Yet Partially Paid Paid in Full" at bounding box center [625, 493] width 96 height 24
select select "1"
click at [577, 481] on select "Not Paid Yet Partially Paid Paid in Full" at bounding box center [625, 493] width 96 height 24
click at [481, 586] on input "file" at bounding box center [431, 581] width 190 height 19
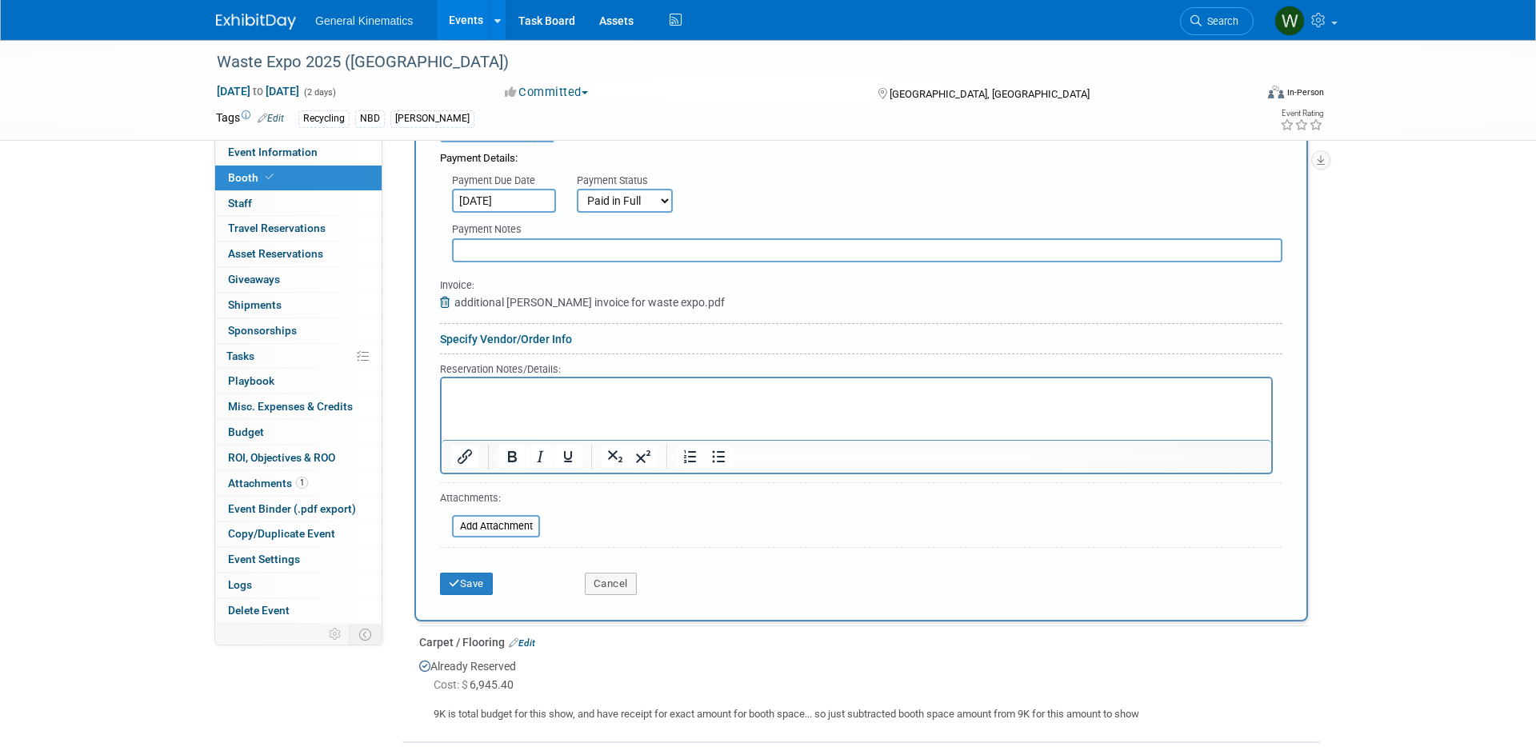
scroll to position [593, 0]
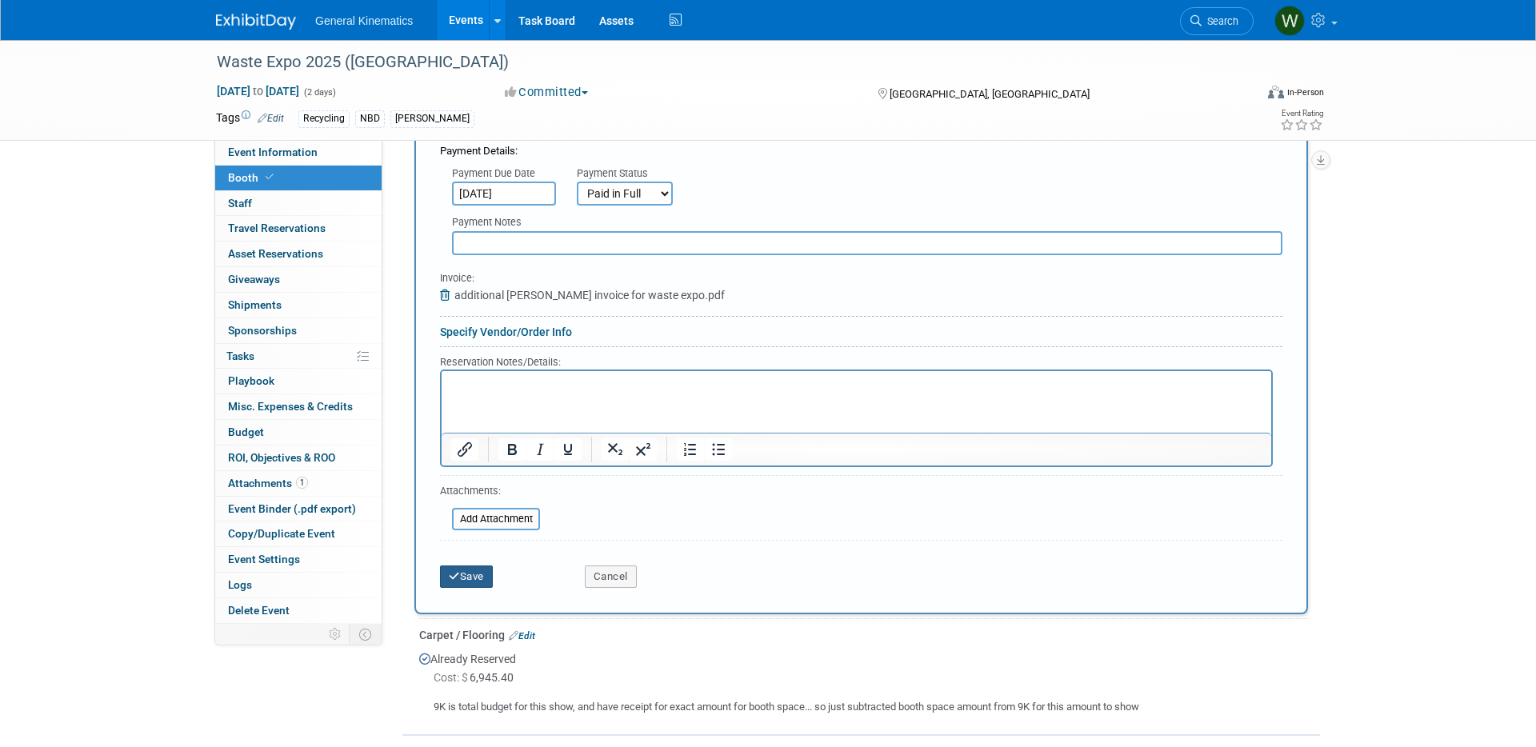
click at [479, 576] on button "Save" at bounding box center [466, 577] width 53 height 22
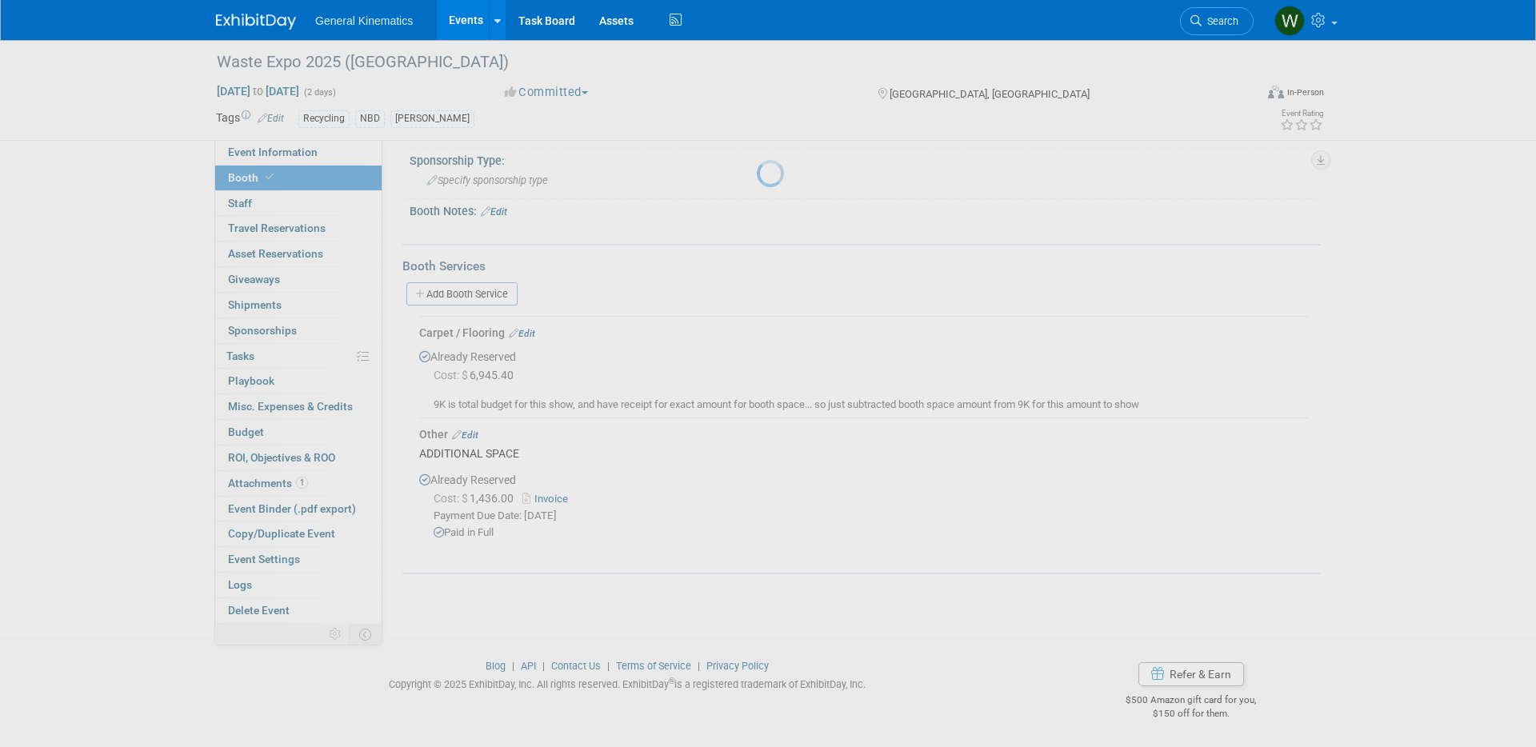
scroll to position [212, 0]
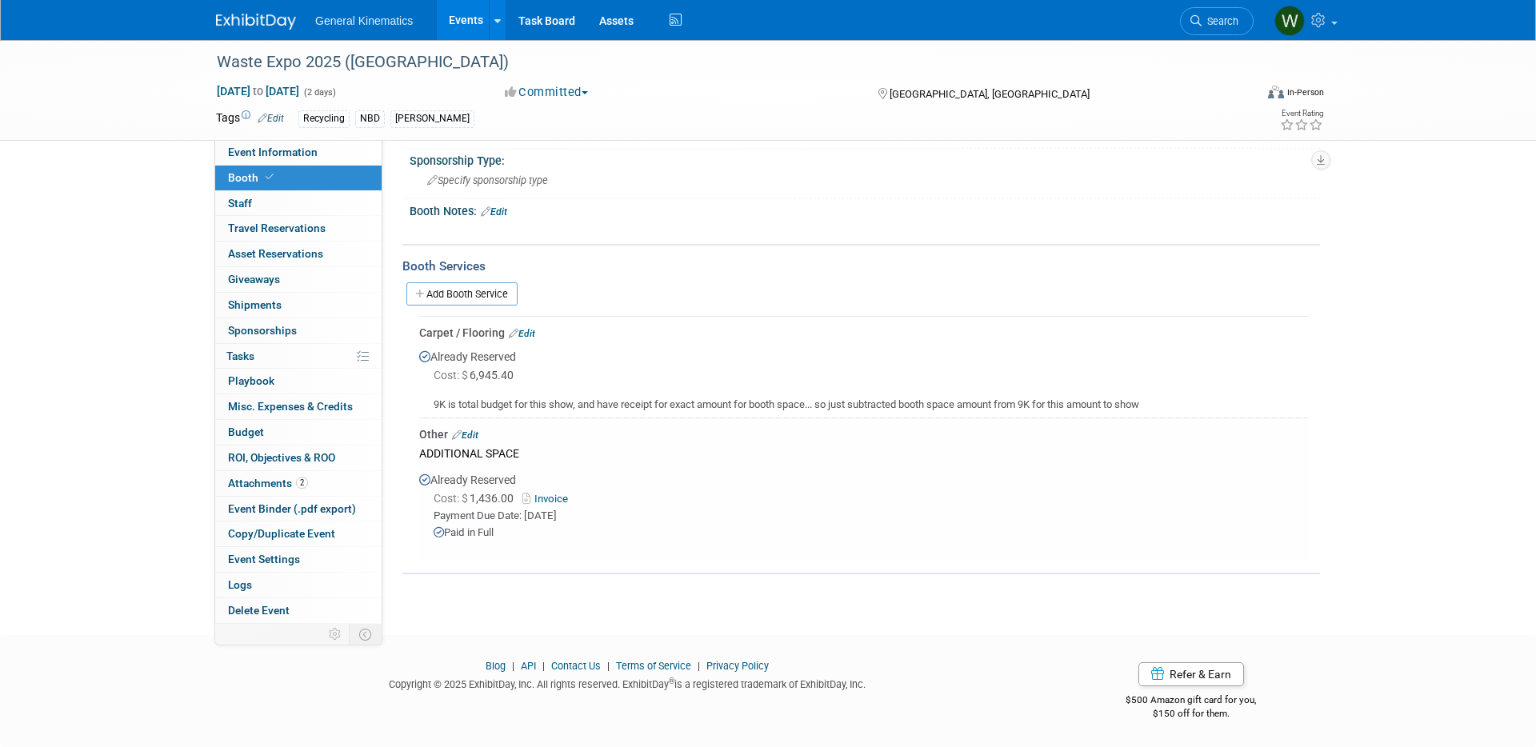
click at [531, 331] on link "Edit" at bounding box center [522, 333] width 26 height 11
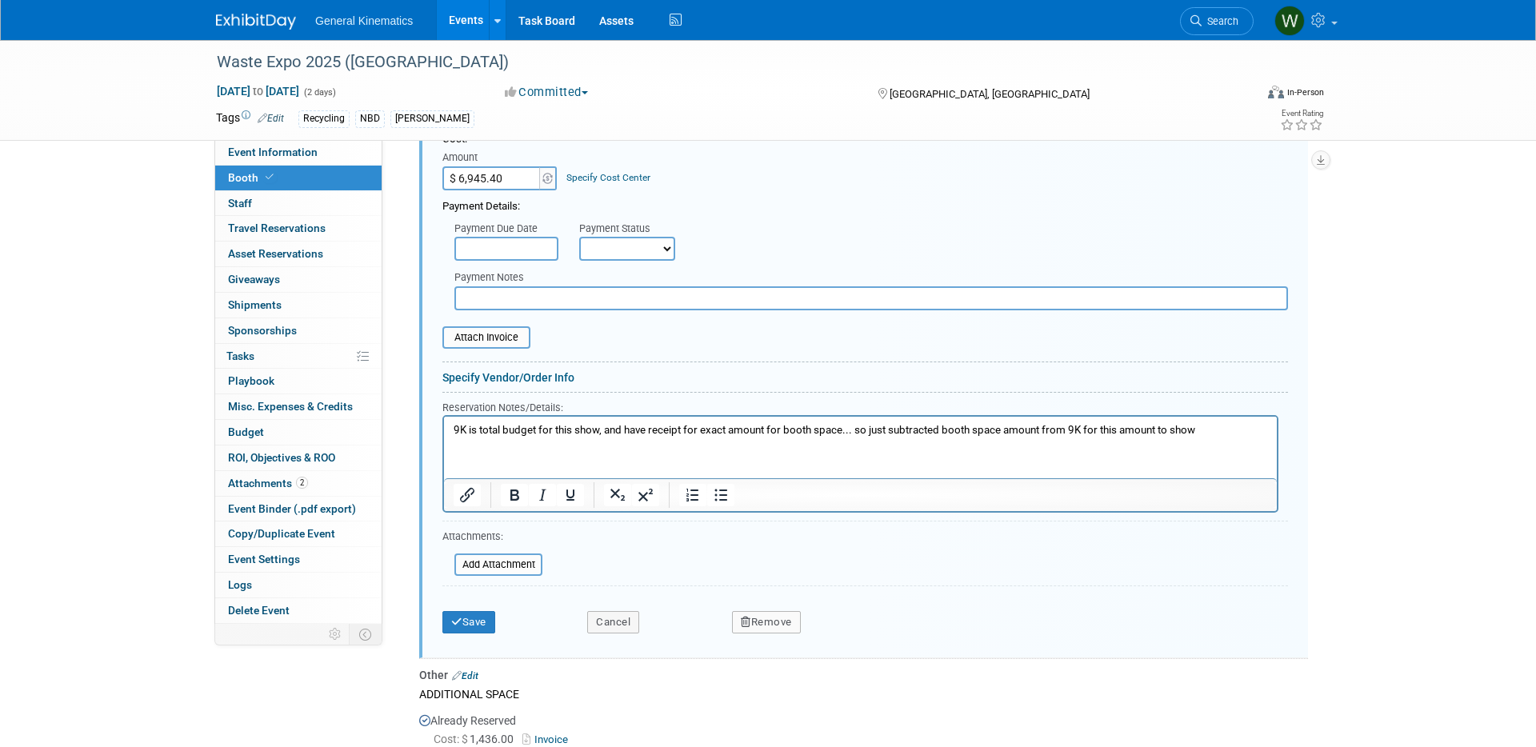
scroll to position [556, 0]
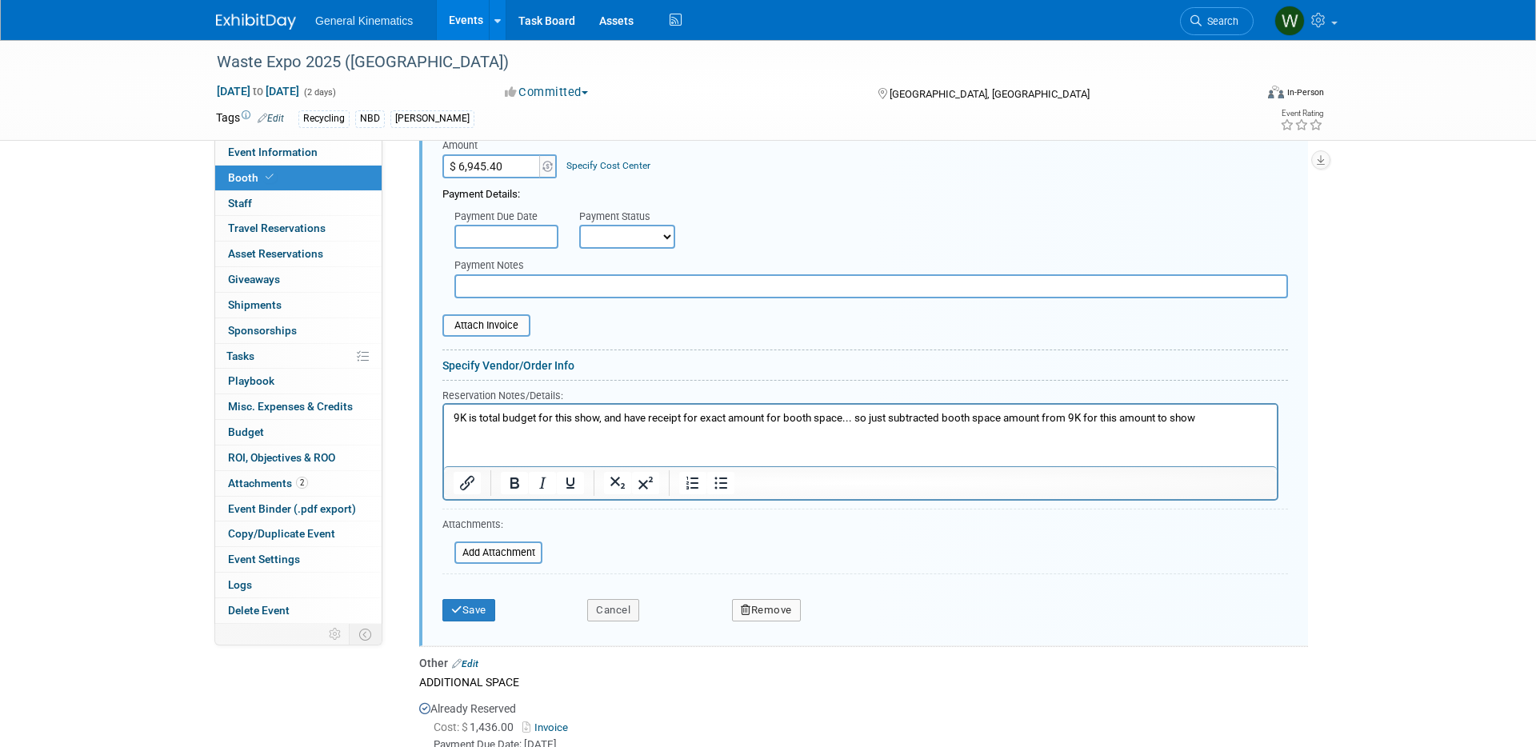
drag, startPoint x: 779, startPoint y: 598, endPoint x: 763, endPoint y: 613, distance: 22.1
click at [779, 598] on div "Remove" at bounding box center [901, 605] width 362 height 33
click at [763, 613] on button "Remove" at bounding box center [766, 610] width 69 height 22
click at [869, 618] on link "Yes" at bounding box center [855, 624] width 46 height 26
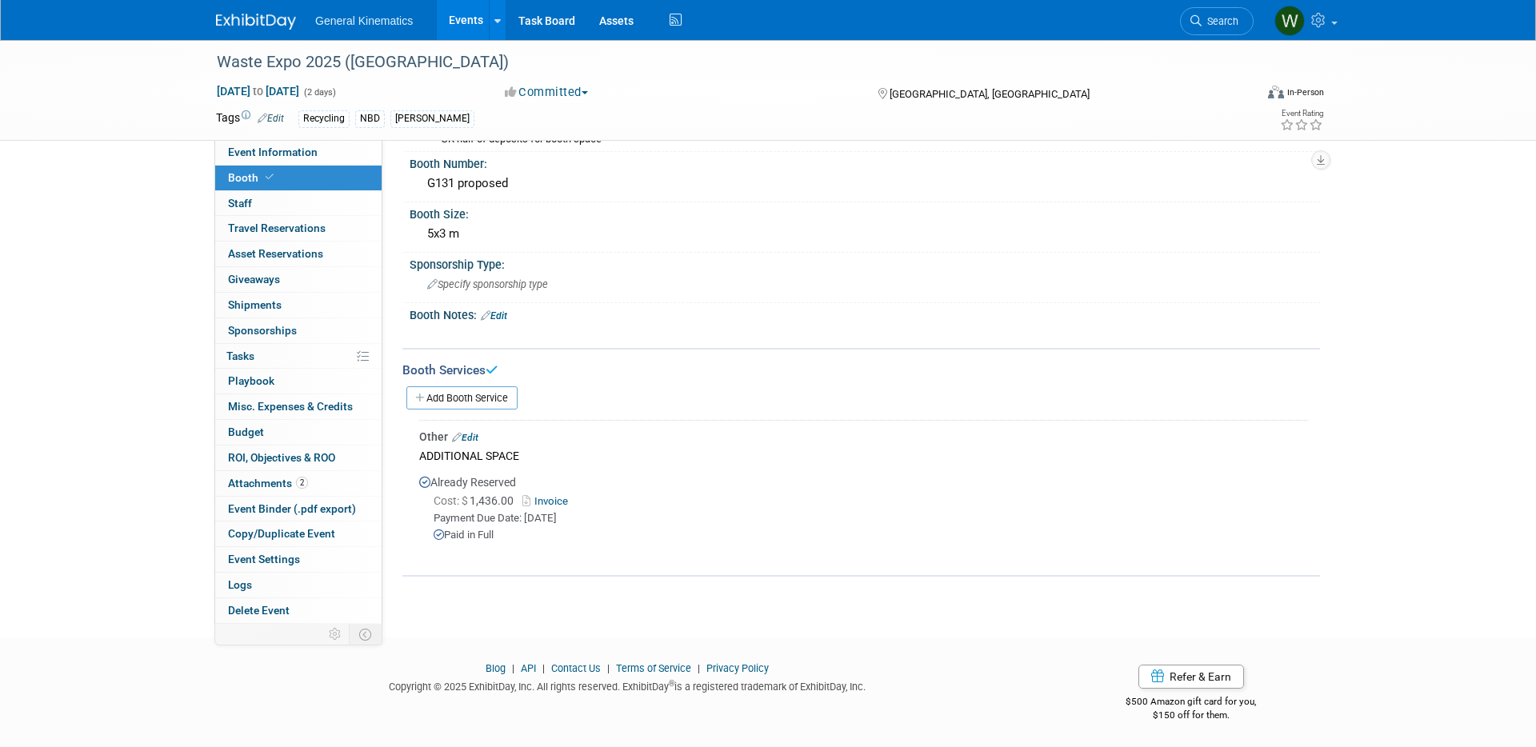
scroll to position [0, 0]
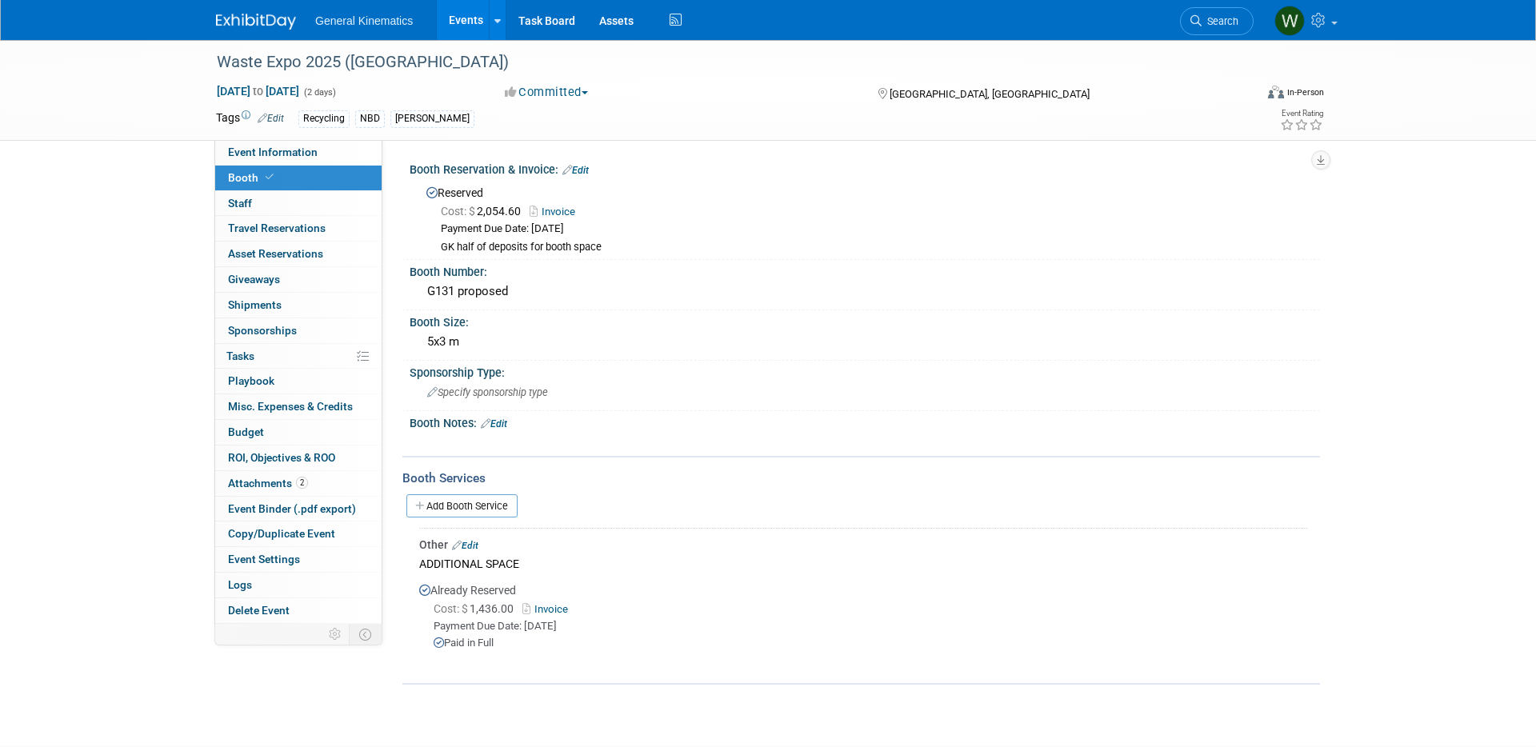
click at [563, 213] on link "Invoice" at bounding box center [557, 212] width 54 height 12
click at [470, 546] on link "Edit" at bounding box center [465, 545] width 26 height 11
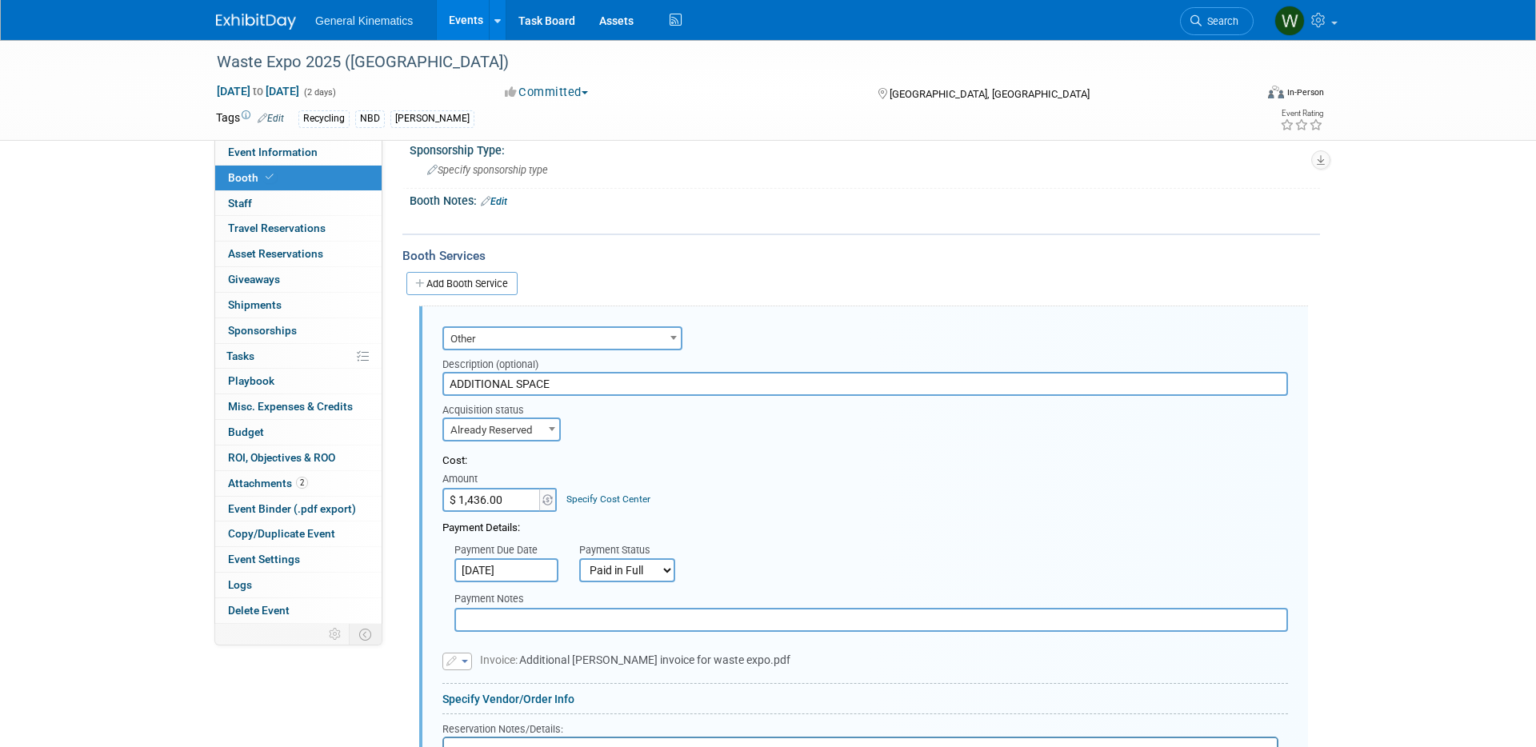
scroll to position [346, 0]
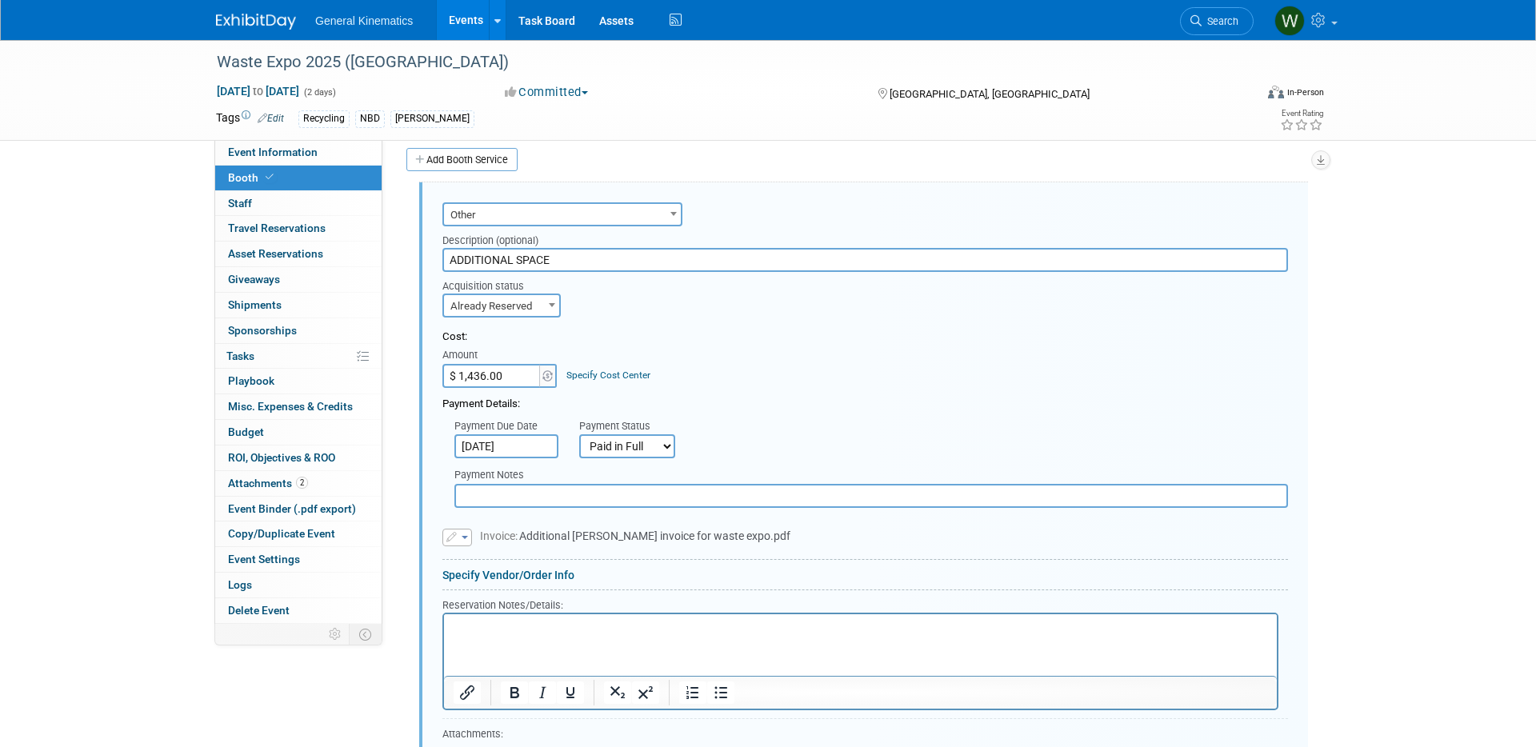
click at [539, 255] on input "ADDITIONAL SPACE" at bounding box center [865, 260] width 846 height 24
type input "FINAL BOOTH SPACE"
click at [510, 370] on input "$ 1,436.00" at bounding box center [492, 376] width 100 height 24
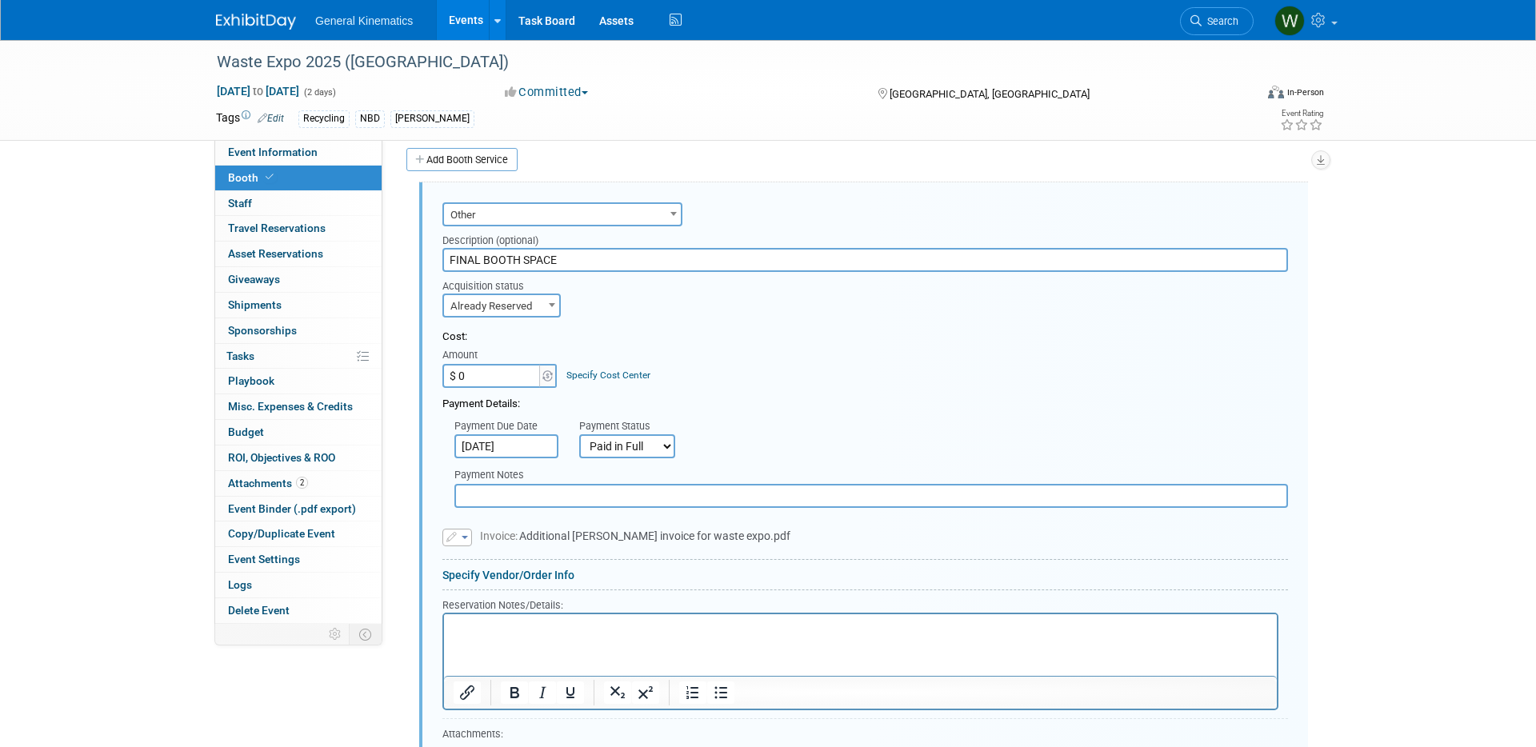
type input "$ 0.00"
click at [525, 635] on html at bounding box center [860, 625] width 833 height 22
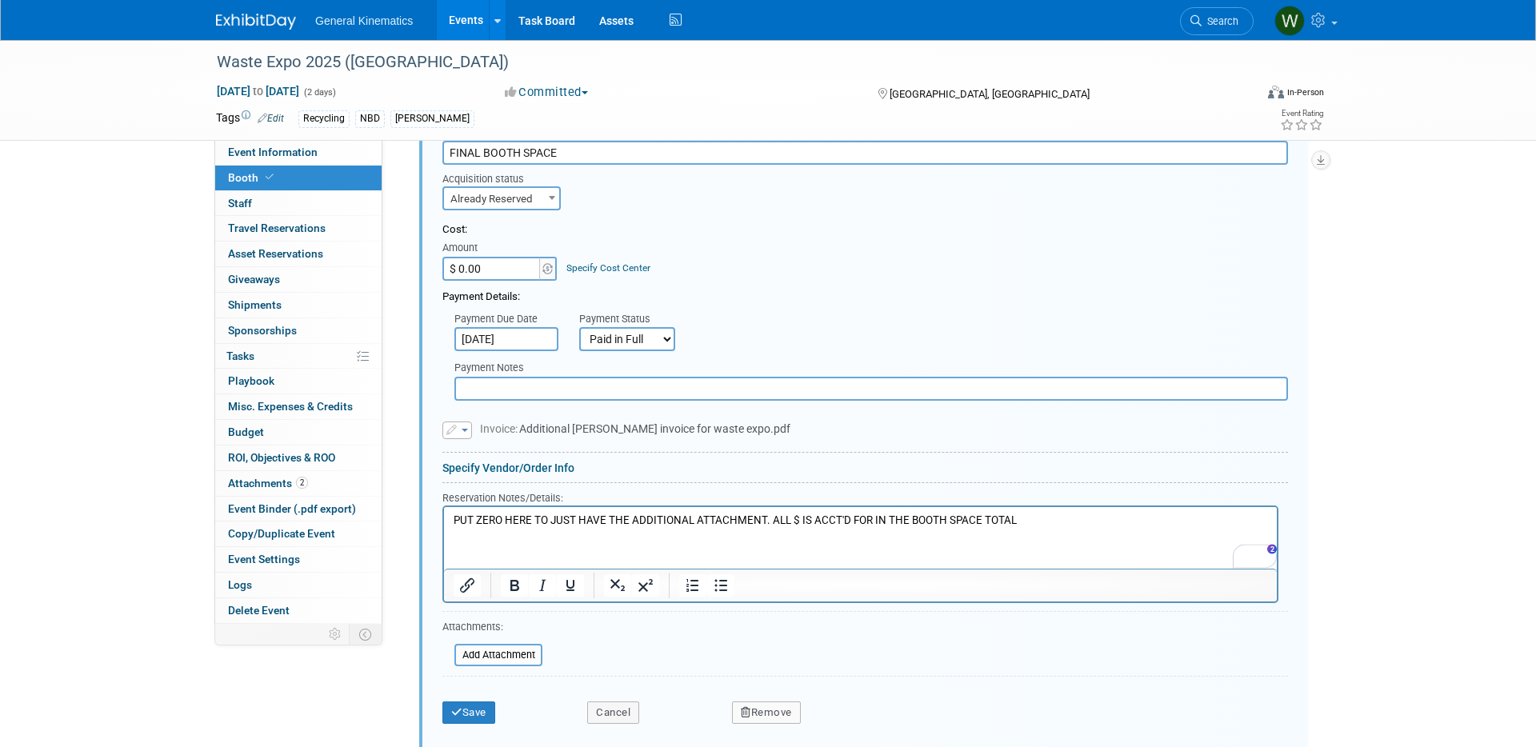
scroll to position [457, 0]
click at [498, 654] on input "file" at bounding box center [445, 651] width 190 height 19
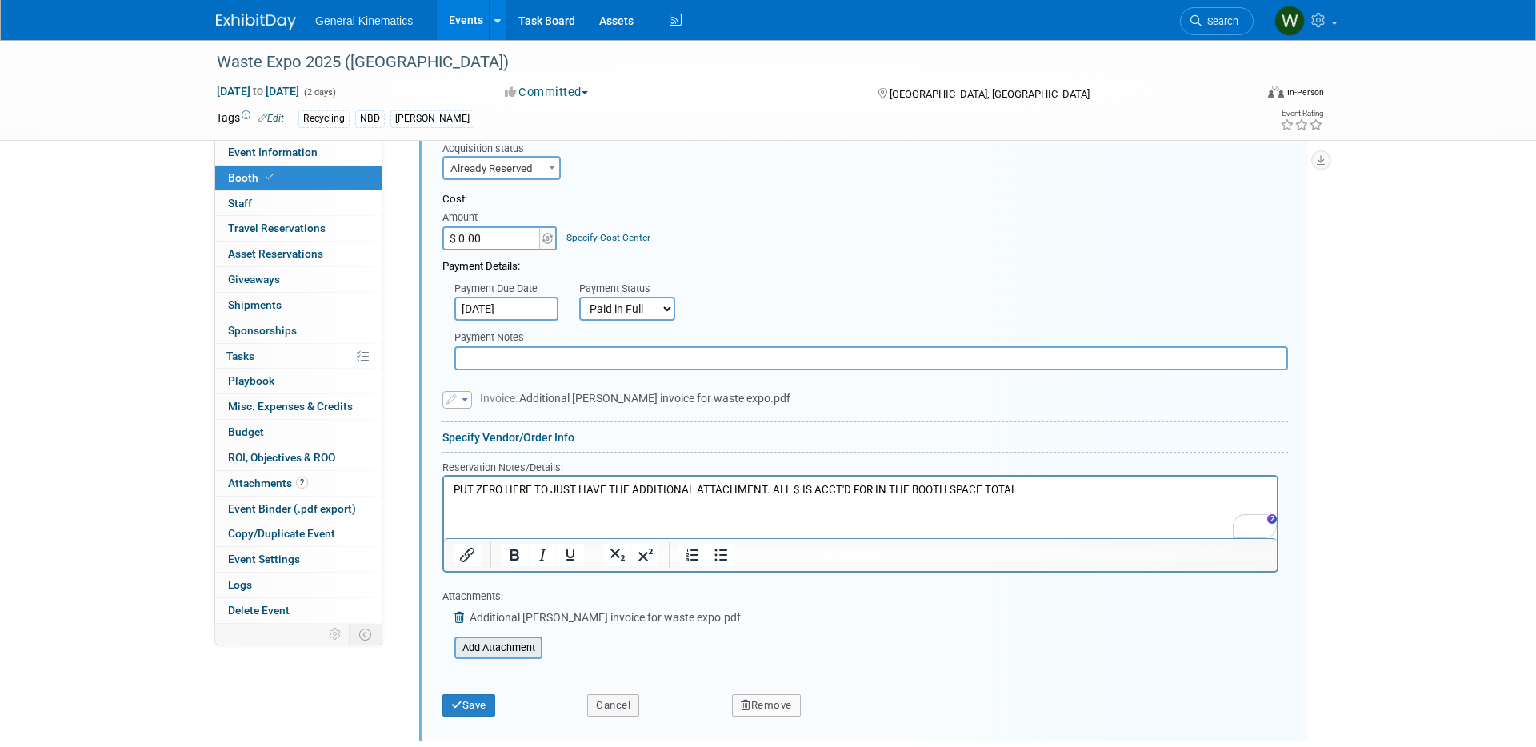
scroll to position [488, 0]
drag, startPoint x: 460, startPoint y: 612, endPoint x: 478, endPoint y: 637, distance: 30.4
click at [460, 612] on icon at bounding box center [460, 613] width 13 height 11
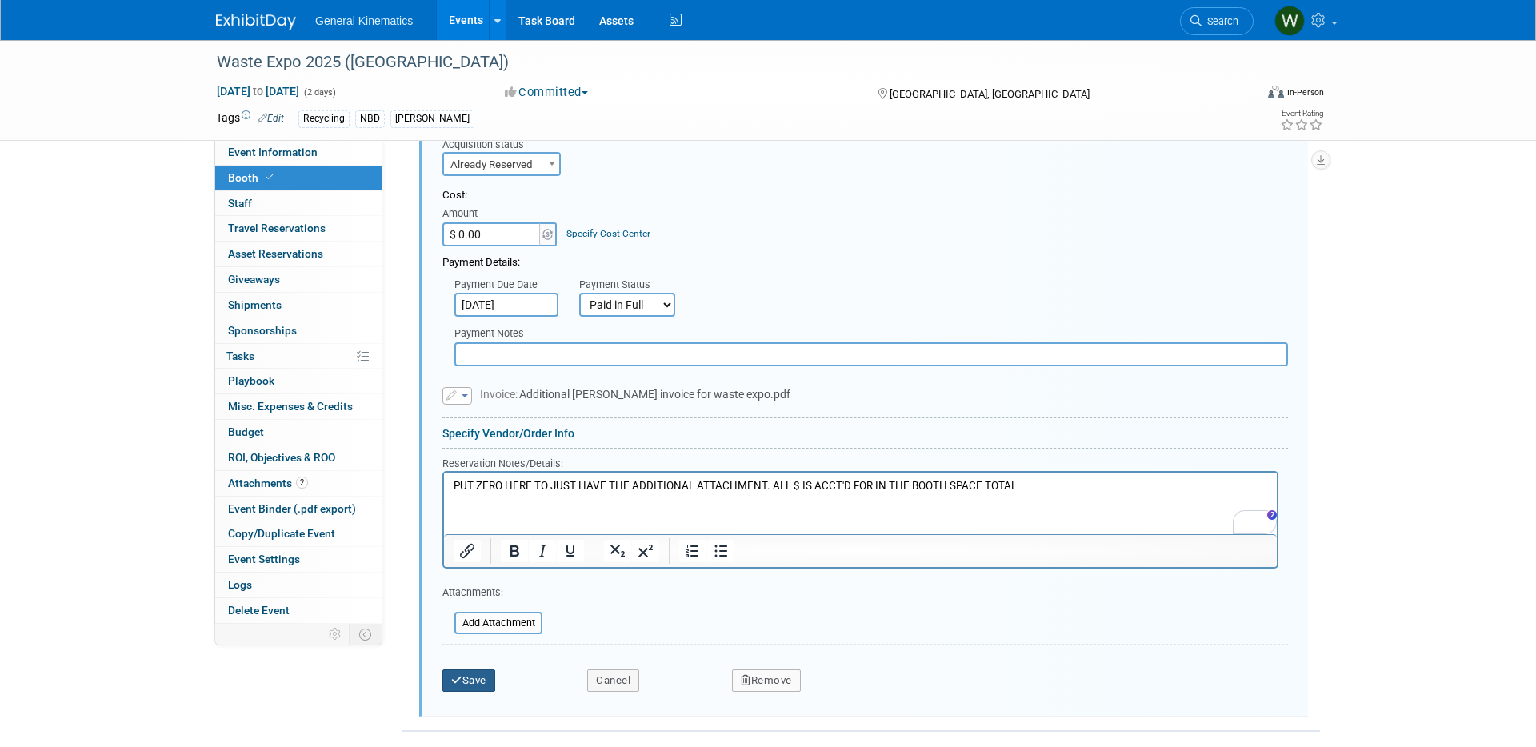
drag, startPoint x: 494, startPoint y: 677, endPoint x: 503, endPoint y: 672, distance: 10.7
click at [494, 677] on button "Save" at bounding box center [468, 681] width 53 height 22
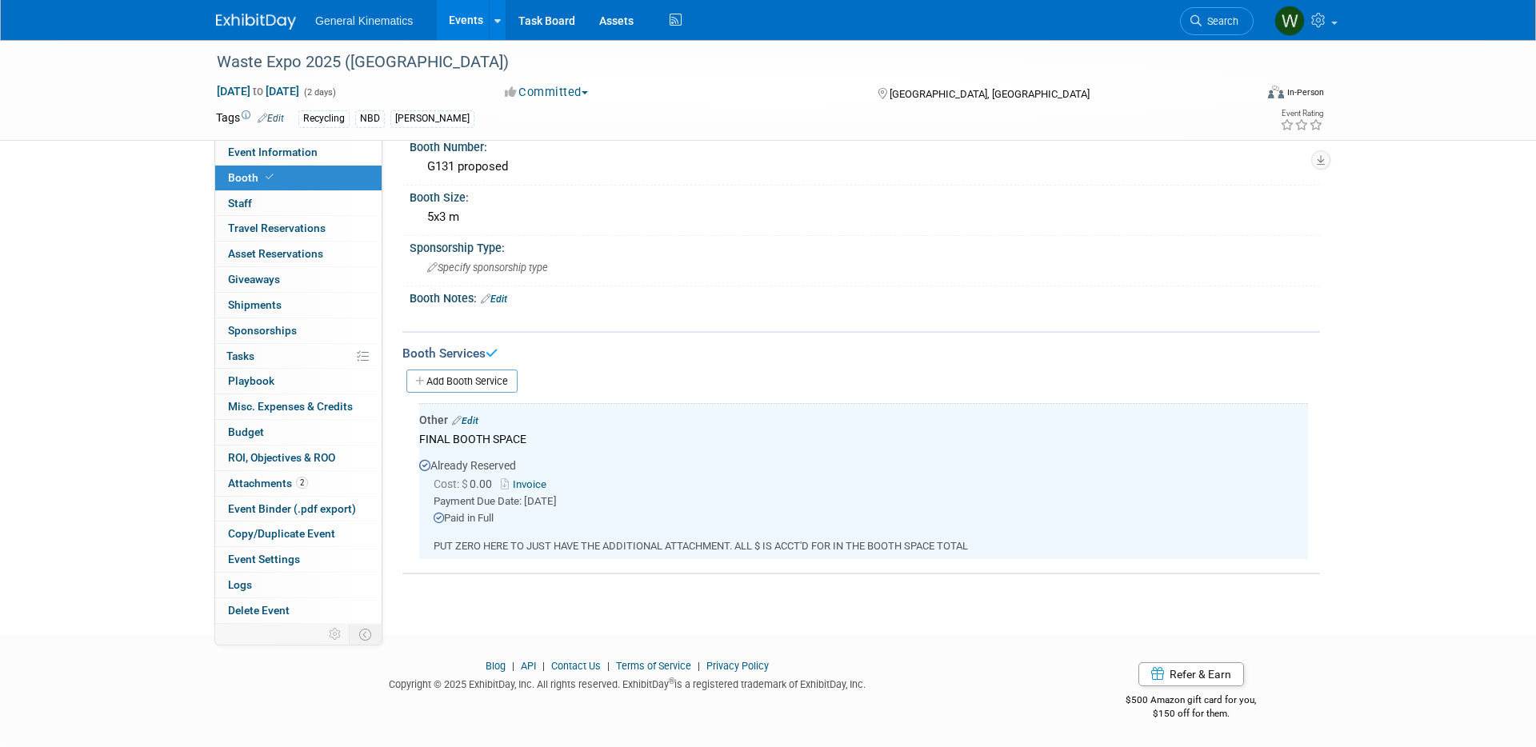
scroll to position [0, 0]
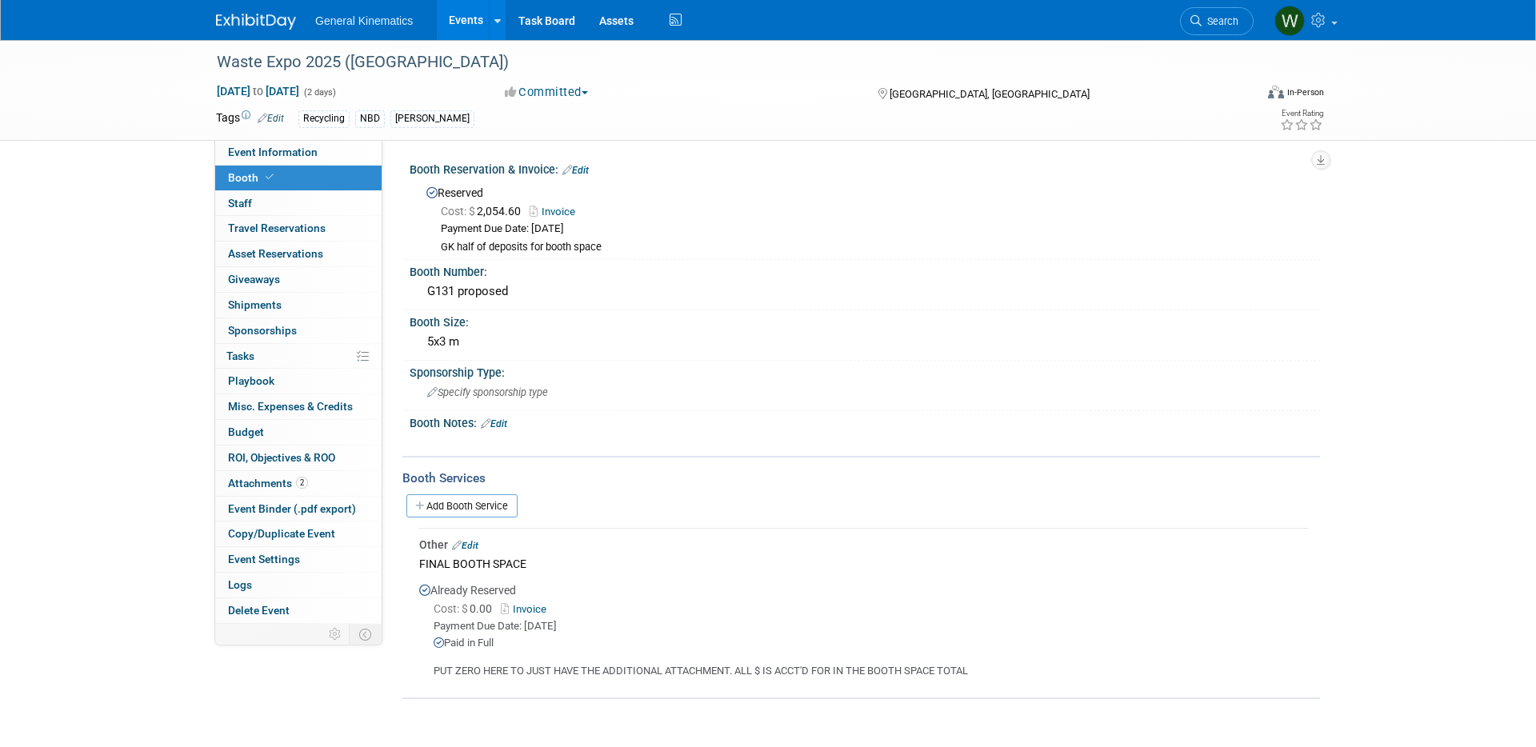
click at [589, 170] on link "Edit" at bounding box center [575, 170] width 26 height 11
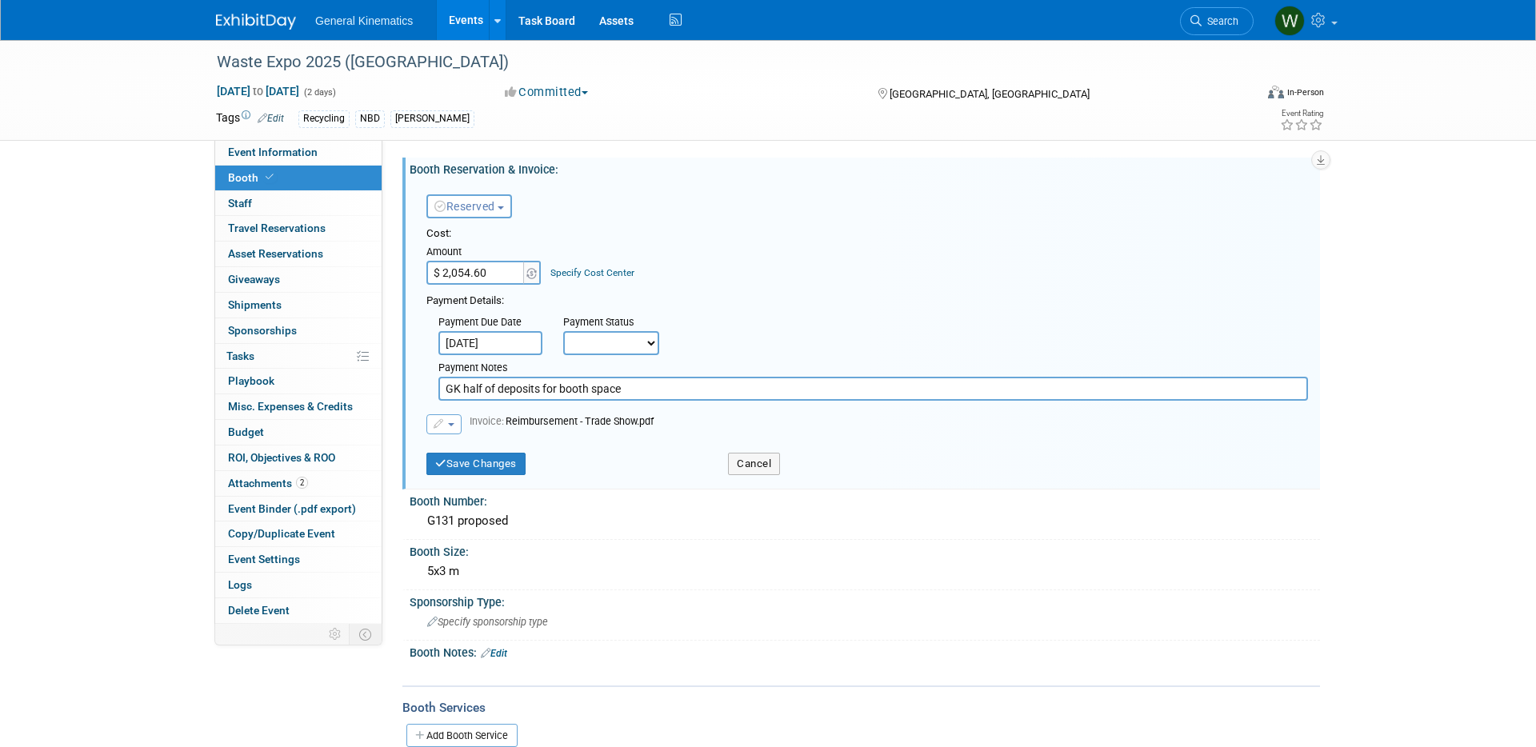
click at [499, 267] on input "$ 2,054.60" at bounding box center [476, 273] width 100 height 24
type input "$ 3,490.60"
click at [642, 392] on input "GK half of deposits for booth space" at bounding box center [873, 389] width 870 height 24
drag, startPoint x: 583, startPoint y: 387, endPoint x: 433, endPoint y: 380, distance: 150.6
click at [433, 380] on div "Payment Notes GK half of deposits for booth space" at bounding box center [873, 378] width 894 height 46
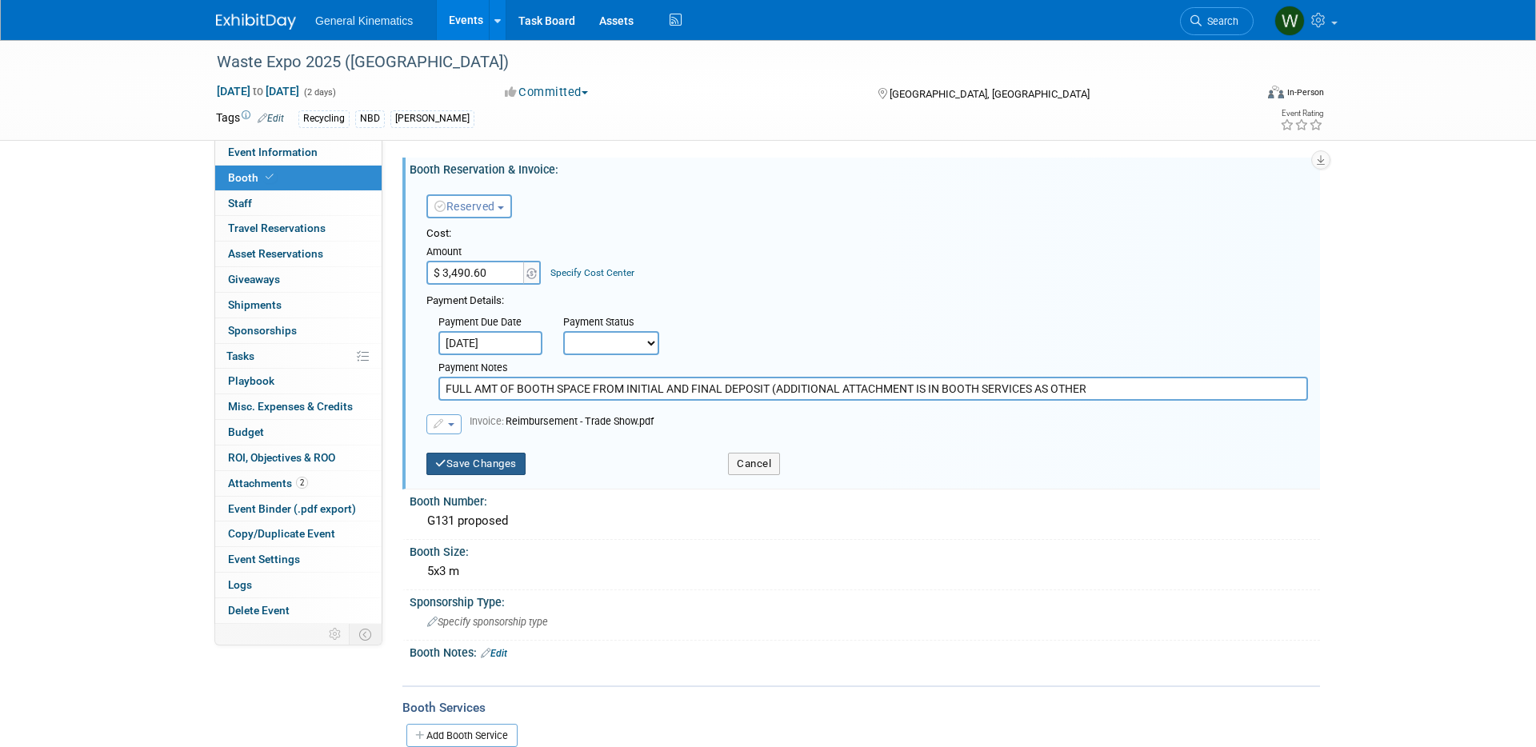
type input "FULL AMT OF BOOTH SPACE FROM INITIAL AND FINAL DEPOSIT (ADDITIONAL ATTACHMENT I…"
click at [459, 466] on button "Save Changes" at bounding box center [475, 464] width 99 height 22
